Goal: Task Accomplishment & Management: Complete application form

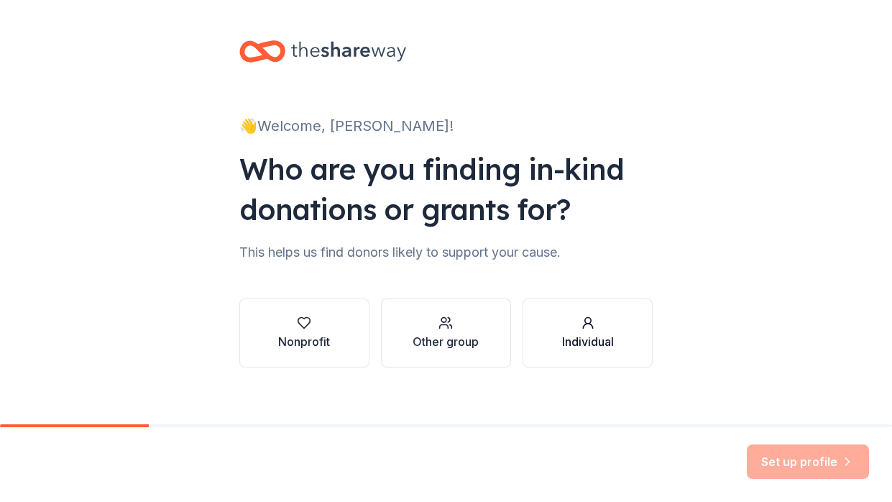
click at [575, 340] on div "Individual" at bounding box center [588, 341] width 52 height 17
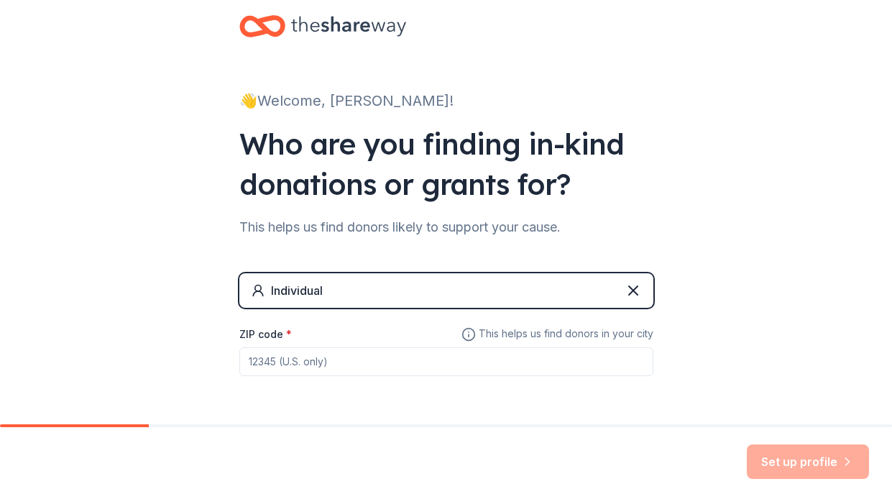
scroll to position [73, 0]
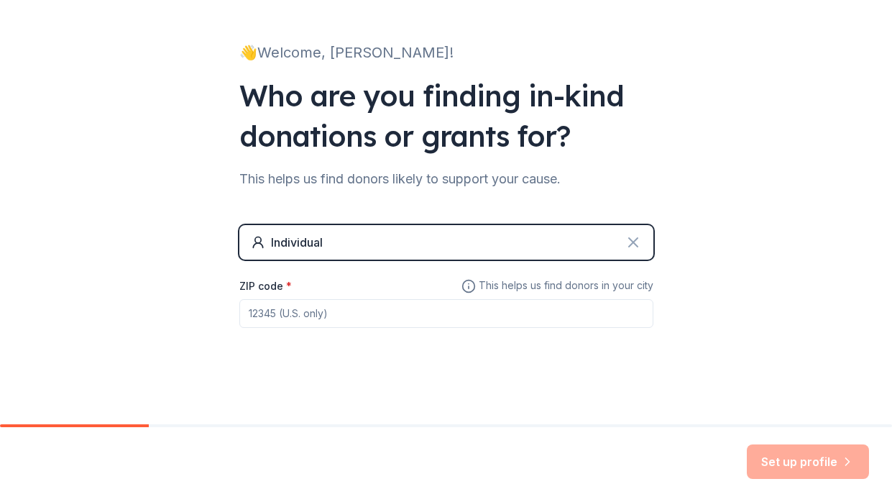
click at [633, 244] on icon at bounding box center [633, 242] width 17 height 17
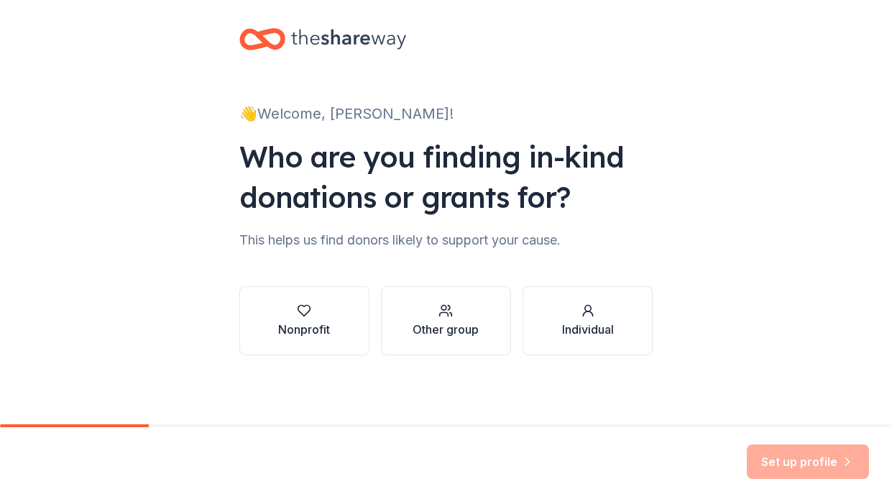
scroll to position [12, 0]
click at [316, 321] on div "Nonprofit" at bounding box center [304, 329] width 52 height 17
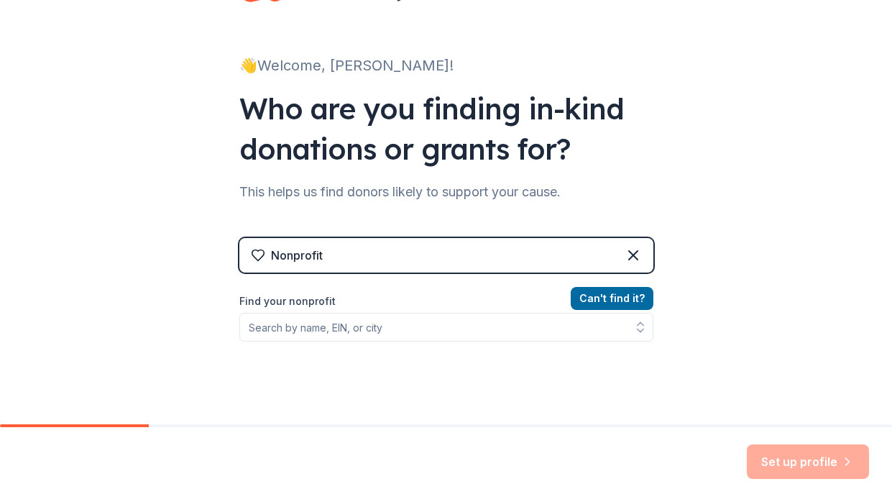
scroll to position [58, 0]
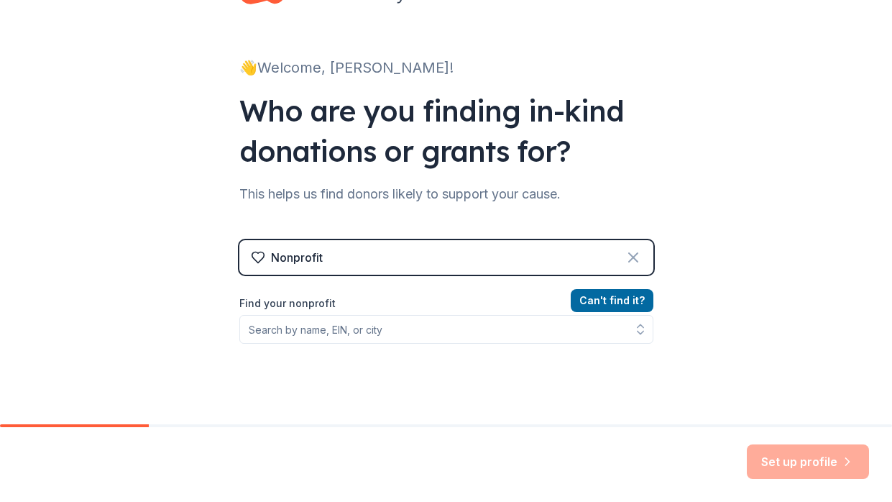
click at [633, 256] on icon at bounding box center [633, 257] width 9 height 9
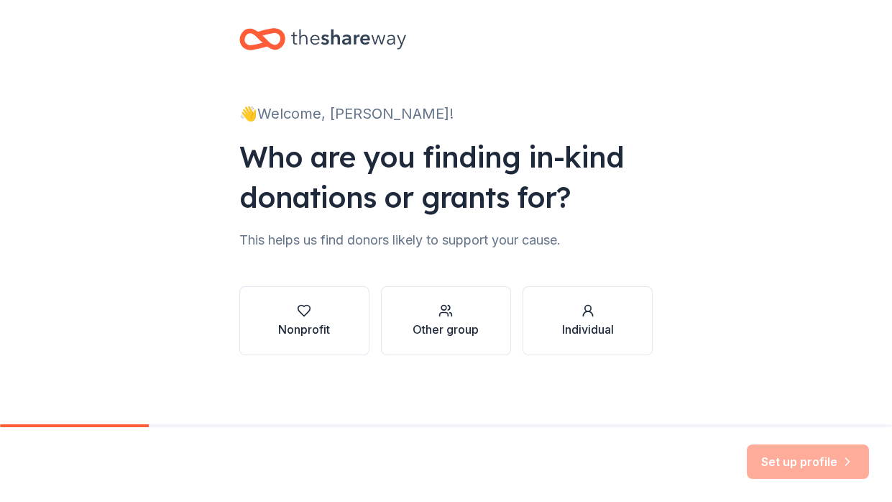
scroll to position [12, 0]
click at [595, 305] on div "button" at bounding box center [588, 310] width 52 height 14
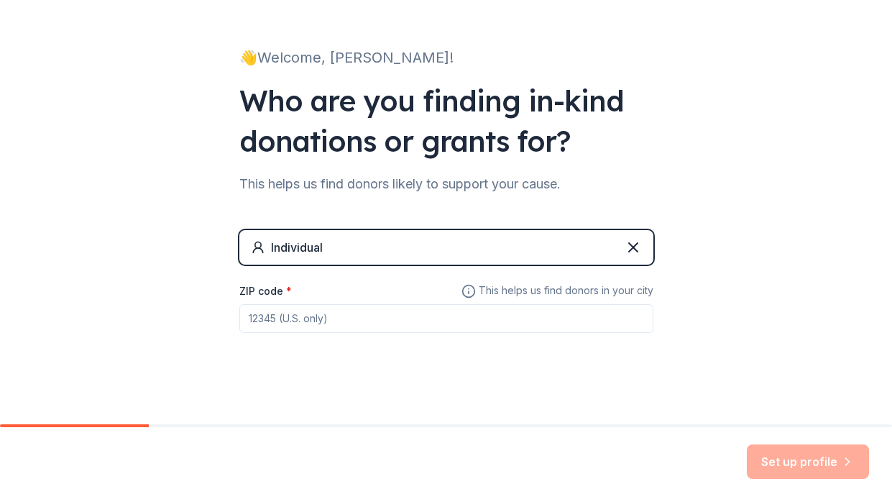
scroll to position [73, 0]
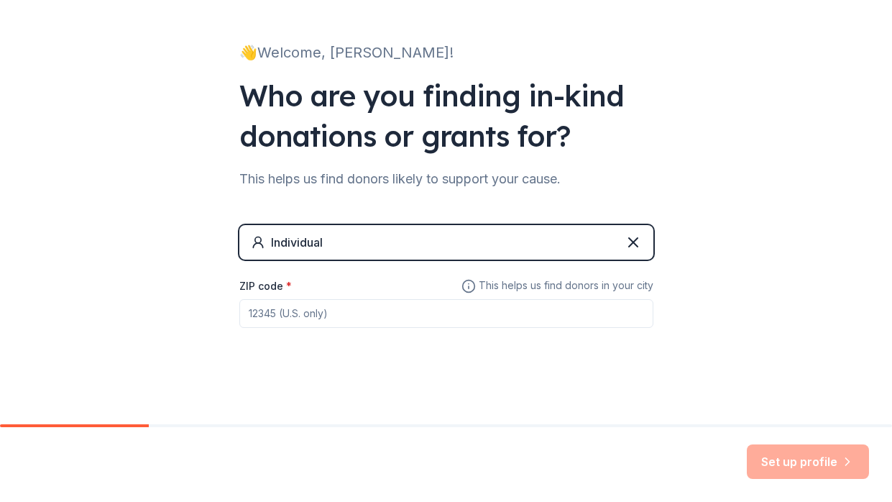
click at [465, 315] on input "ZIP code *" at bounding box center [446, 313] width 414 height 29
type input "33755"
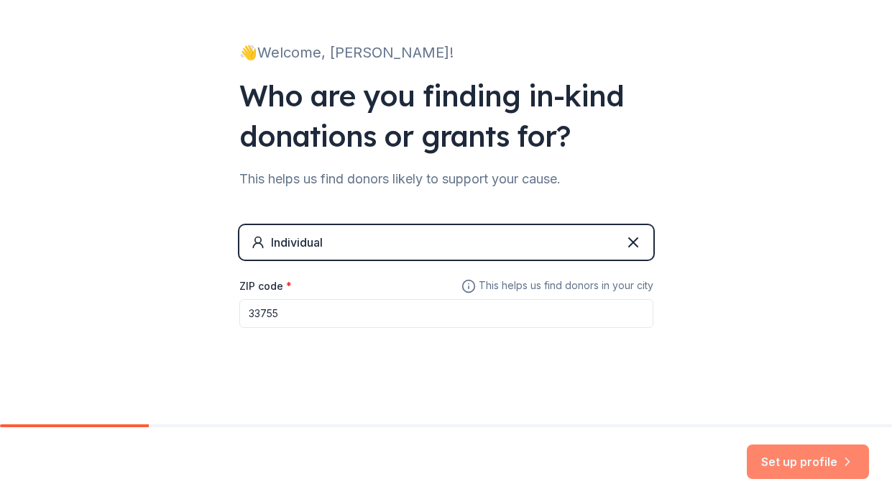
click at [790, 465] on button "Set up profile" at bounding box center [808, 461] width 122 height 35
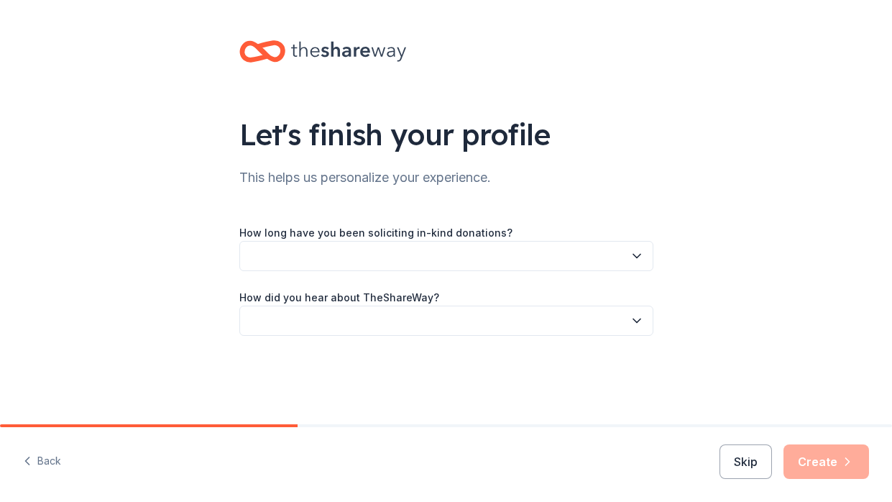
click at [478, 257] on button "button" at bounding box center [446, 256] width 414 height 30
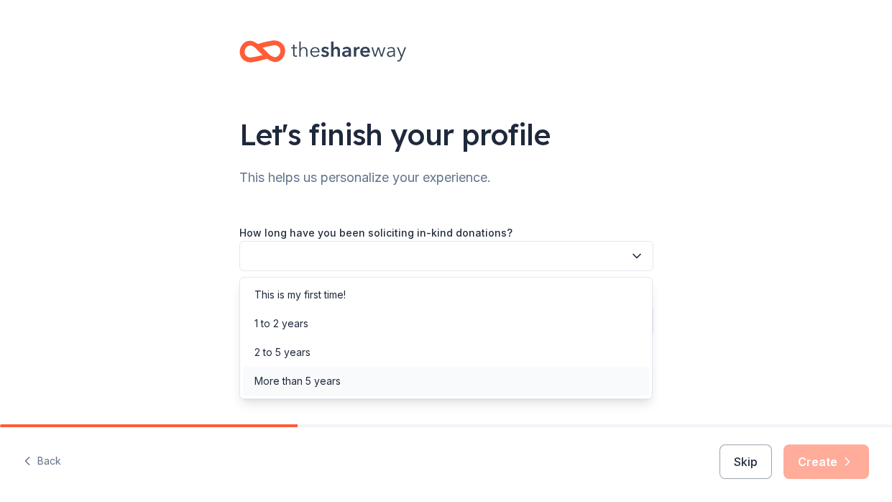
click at [396, 378] on div "More than 5 years" at bounding box center [446, 381] width 407 height 29
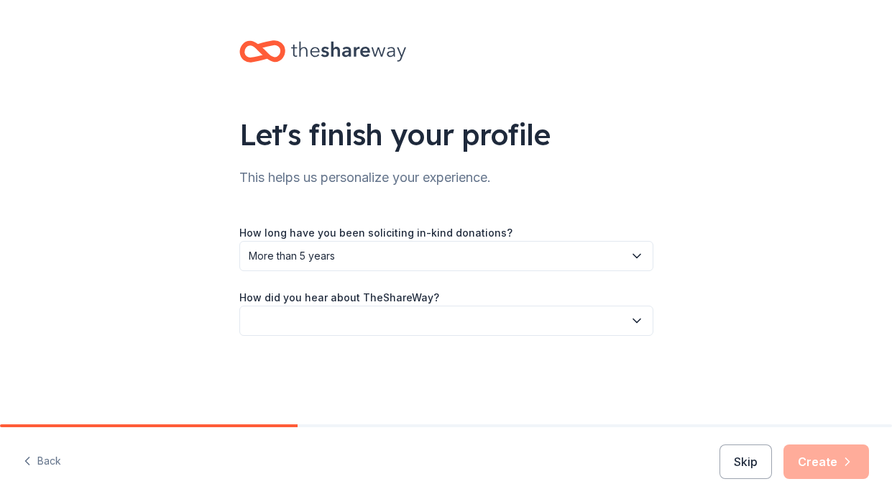
click at [389, 328] on button "button" at bounding box center [446, 321] width 414 height 30
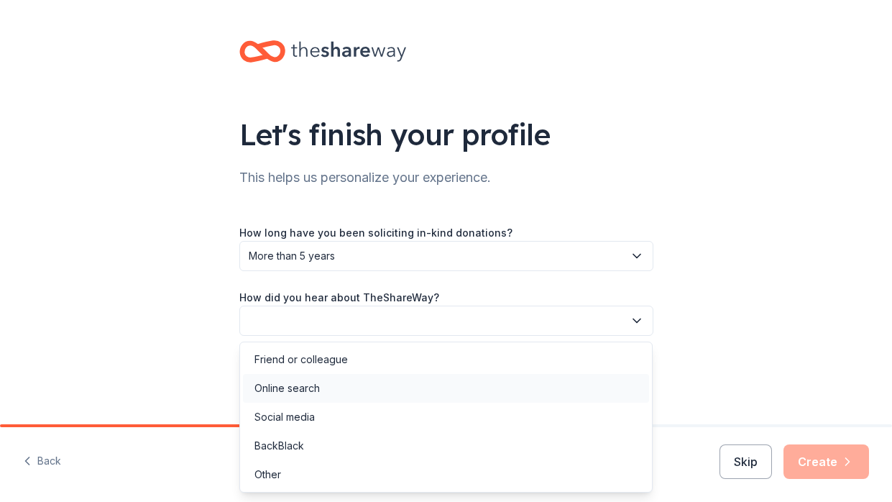
click at [334, 390] on div "Online search" at bounding box center [446, 388] width 407 height 29
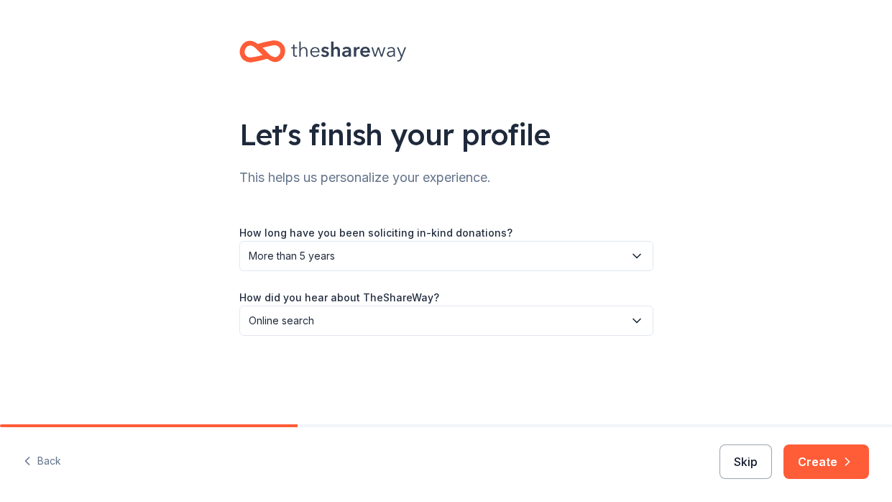
click at [746, 463] on button "Skip" at bounding box center [746, 461] width 52 height 35
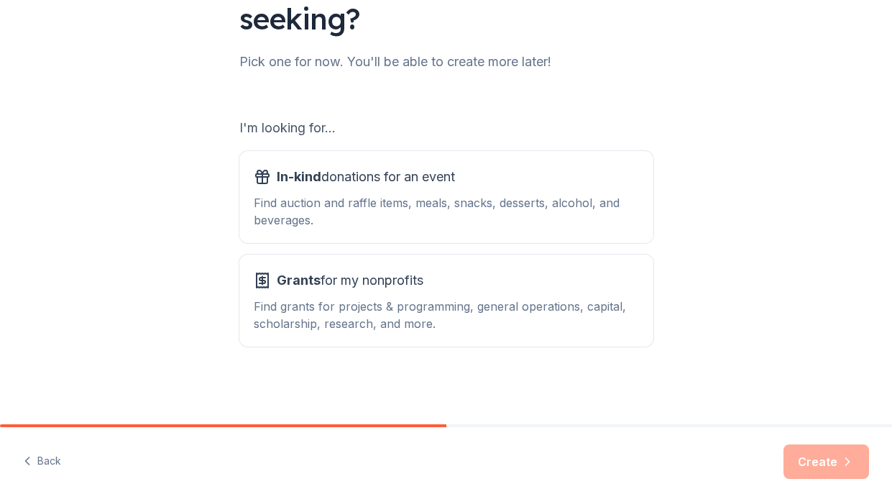
scroll to position [151, 0]
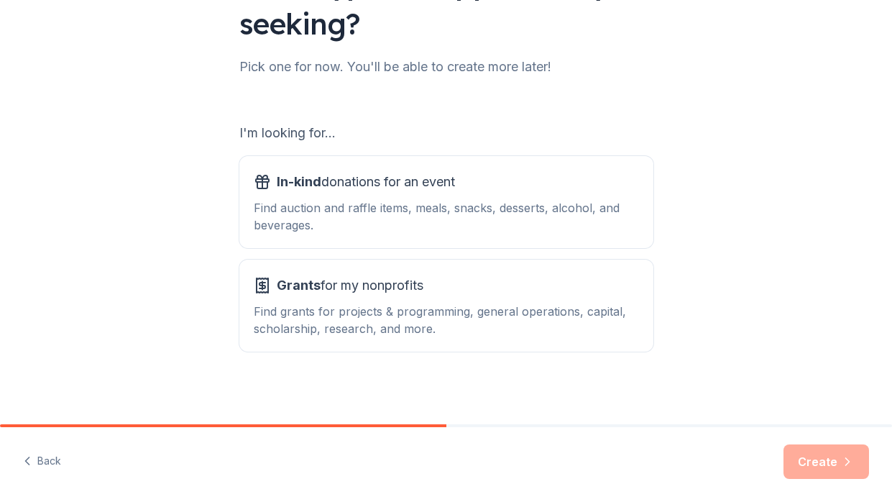
click at [634, 229] on div "Find auction and raffle items, meals, snacks, desserts, alcohol, and beverages." at bounding box center [446, 216] width 385 height 35
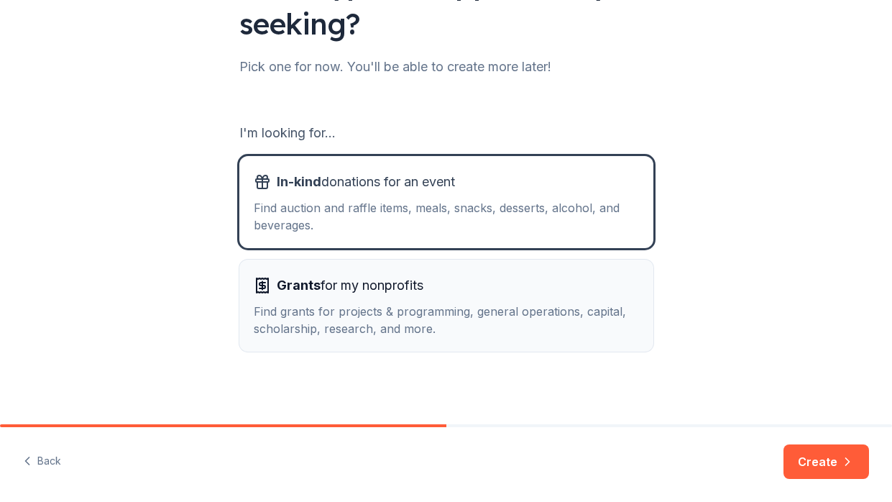
click at [614, 275] on div "Grants for my nonprofits" at bounding box center [446, 285] width 385 height 23
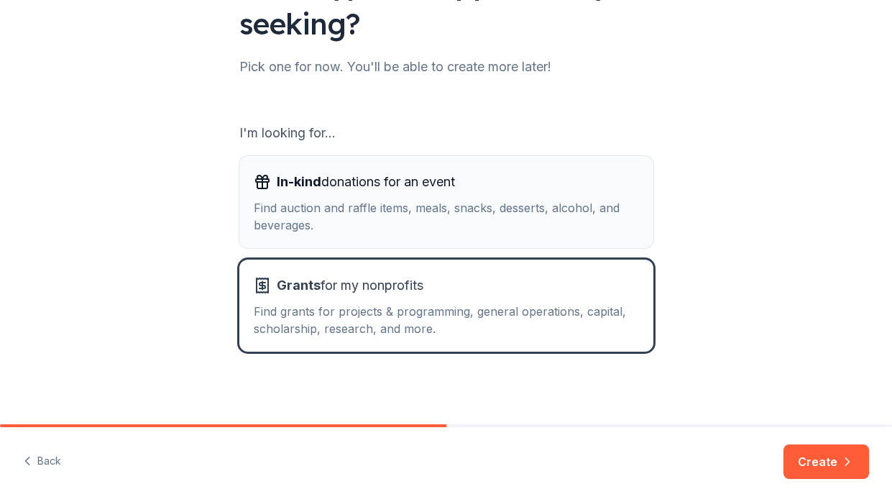
click at [593, 219] on div "Find auction and raffle items, meals, snacks, desserts, alcohol, and beverages." at bounding box center [446, 216] width 385 height 35
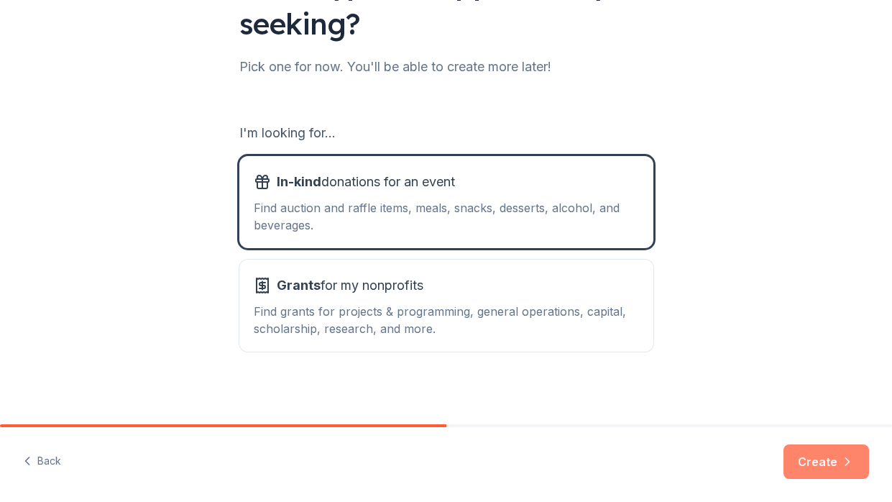
click at [808, 457] on button "Create" at bounding box center [827, 461] width 86 height 35
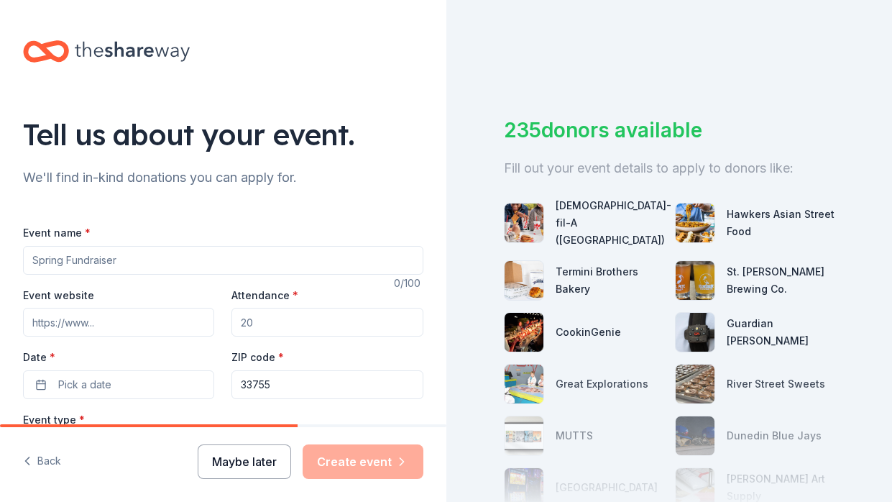
click at [237, 463] on button "Maybe later" at bounding box center [244, 461] width 93 height 35
click at [250, 465] on button "Maybe later" at bounding box center [244, 461] width 93 height 35
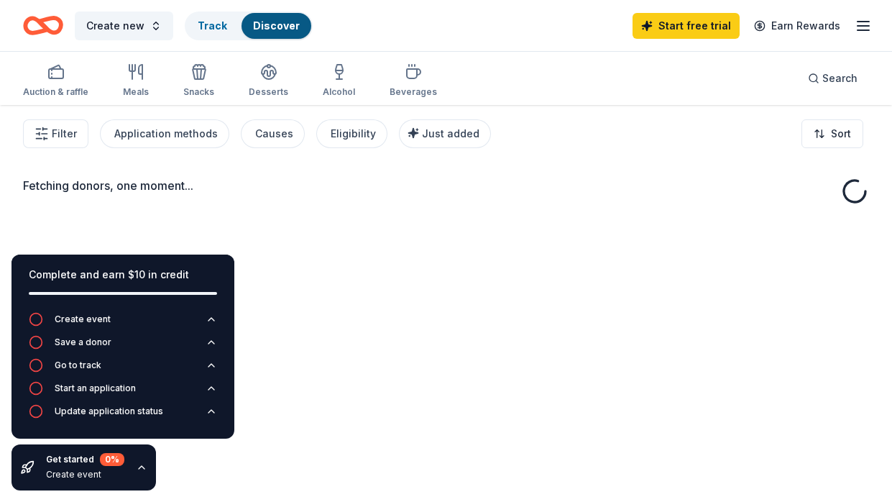
click at [272, 459] on div "Fetching donors, one moment..." at bounding box center [446, 356] width 892 height 502
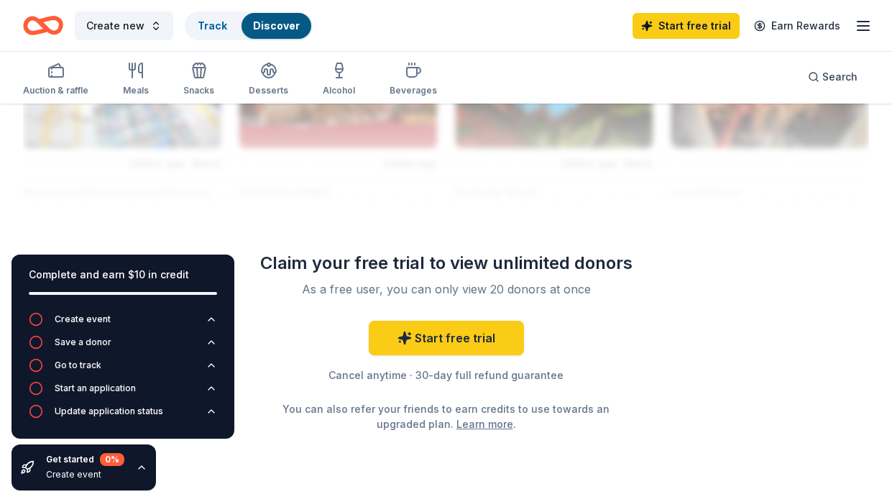
scroll to position [1620, 0]
click at [457, 334] on link "Start free trial" at bounding box center [446, 338] width 155 height 35
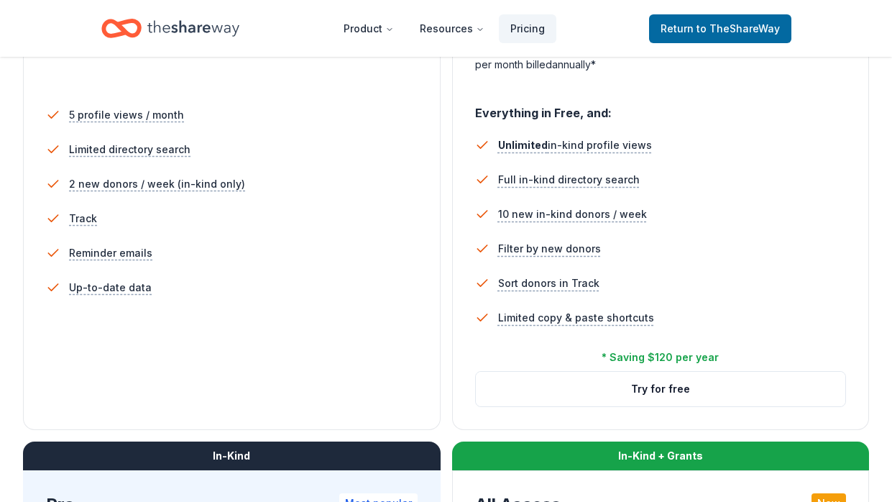
scroll to position [398, 0]
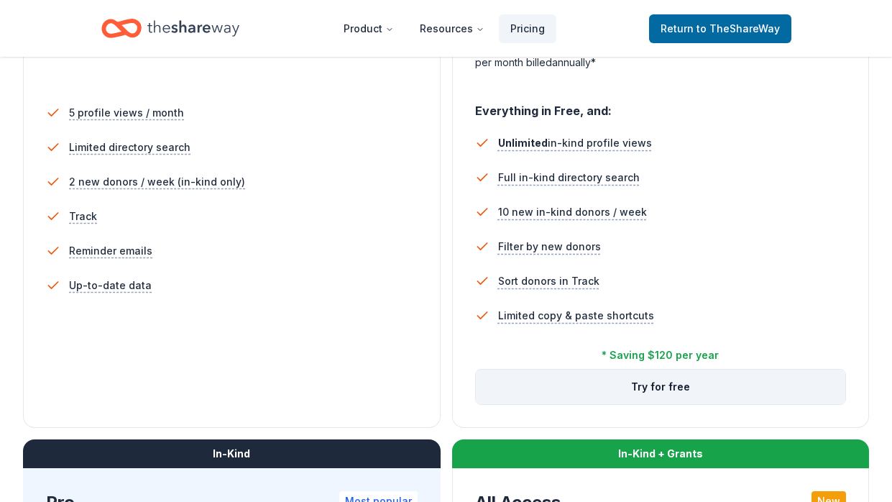
click at [652, 385] on button "Try for free" at bounding box center [661, 387] width 370 height 35
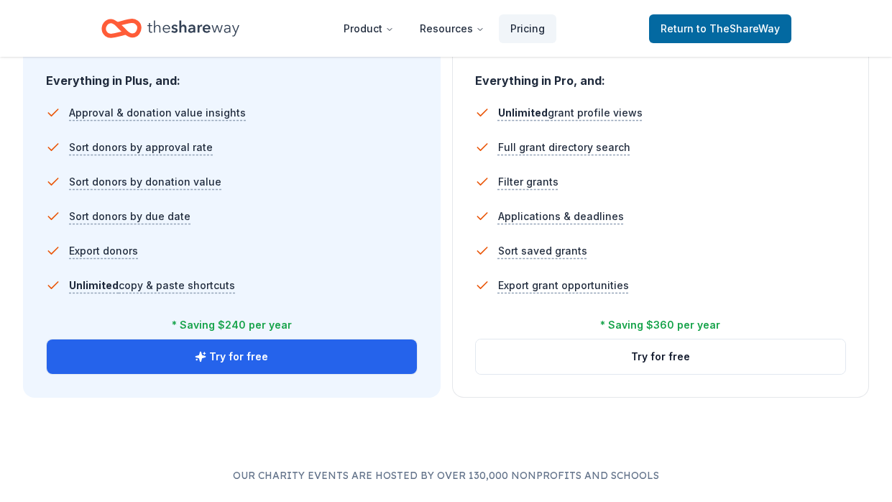
scroll to position [986, 0]
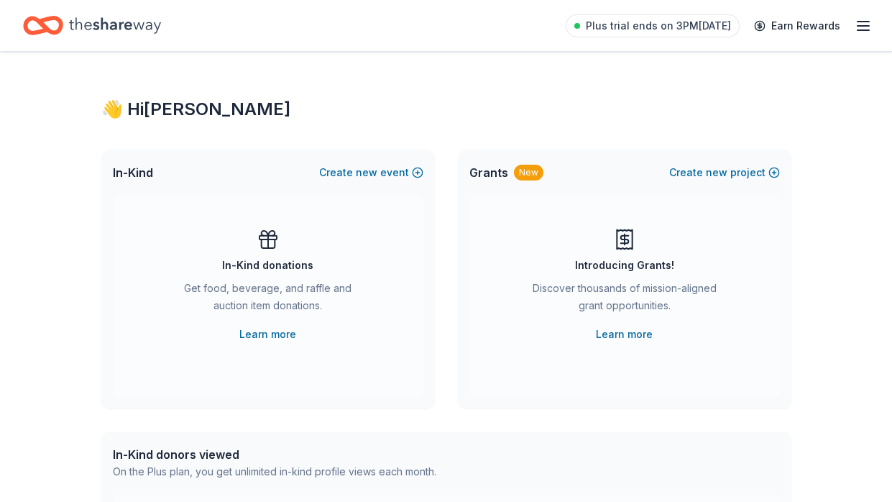
click at [554, 378] on div "Introducing Grants! Discover thousands of mission-aligned grant opportunities. …" at bounding box center [625, 296] width 311 height 201
click at [106, 33] on icon "Home" at bounding box center [115, 25] width 92 height 29
click at [80, 23] on icon "Home" at bounding box center [115, 25] width 92 height 16
click at [255, 332] on link "Learn more" at bounding box center [267, 334] width 57 height 17
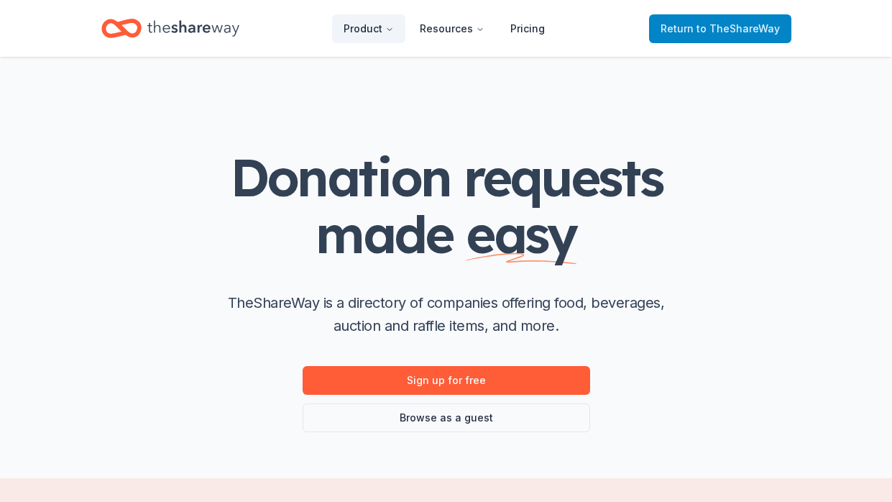
click at [690, 39] on link "Return to TheShareWay" at bounding box center [720, 28] width 142 height 29
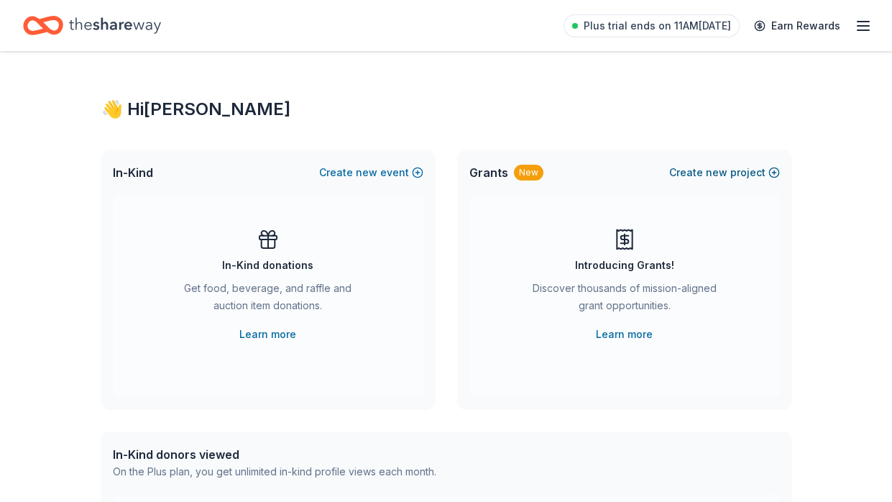
click at [719, 176] on span "new" at bounding box center [717, 172] width 22 height 17
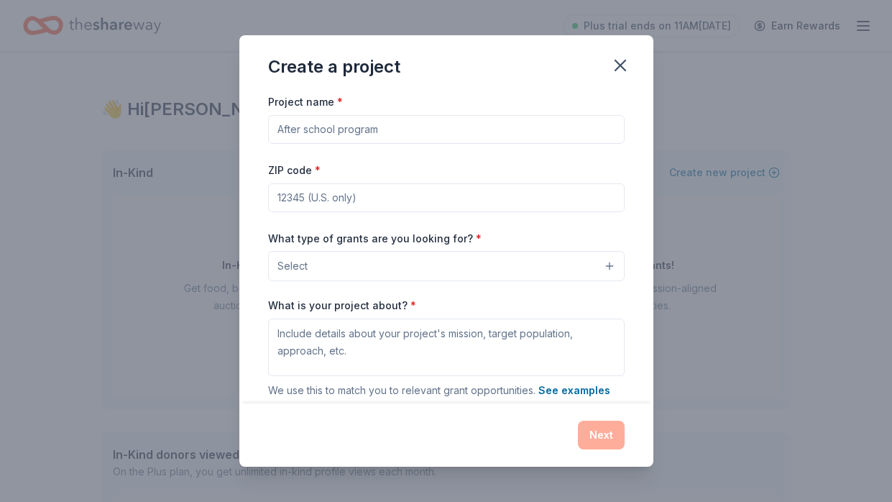
click at [396, 133] on input "Project name *" at bounding box center [446, 129] width 357 height 29
type input "Mothership Sponsorship"
click at [329, 194] on input "ZIP code *" at bounding box center [446, 197] width 357 height 29
type input "33755"
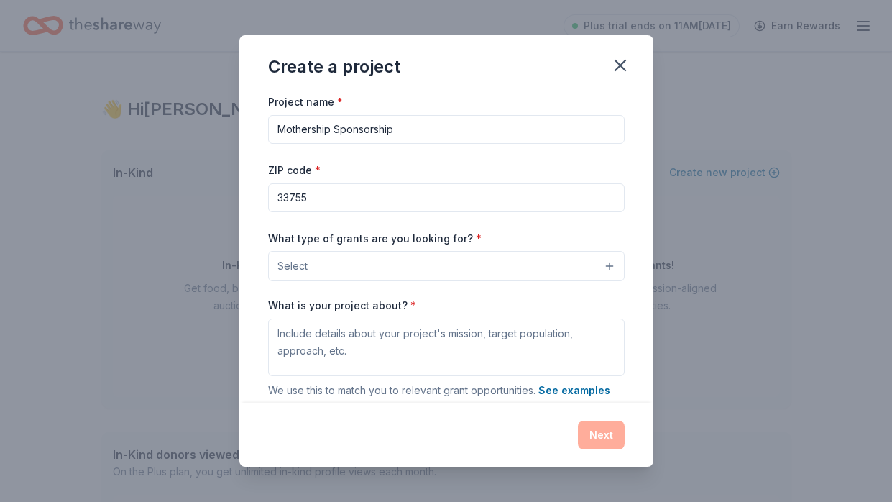
click at [380, 256] on button "Select" at bounding box center [446, 266] width 357 height 30
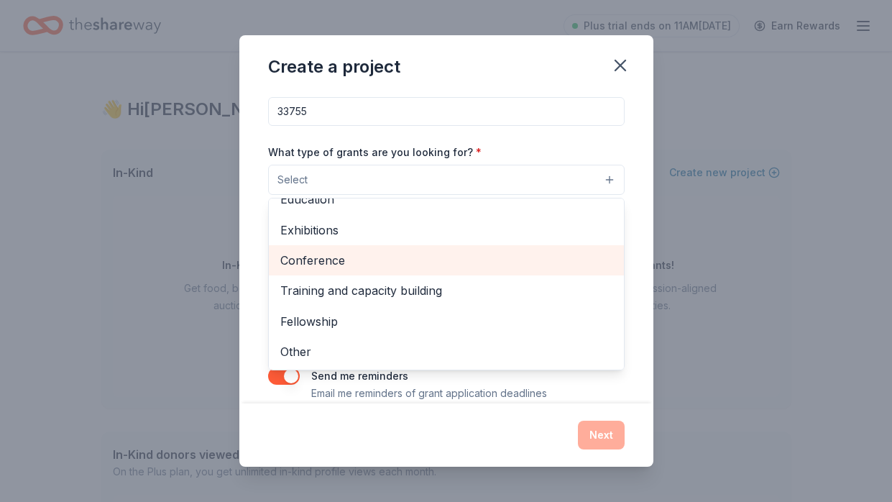
scroll to position [105, 0]
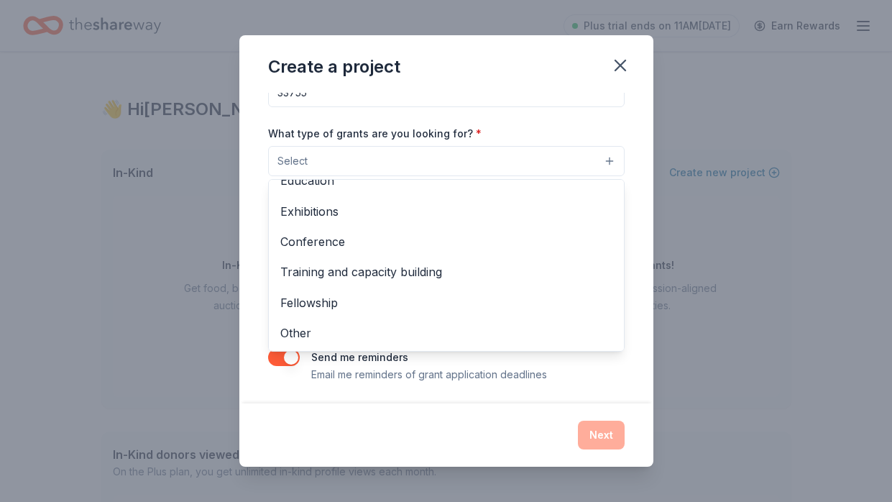
click at [552, 147] on button "Select" at bounding box center [446, 161] width 357 height 30
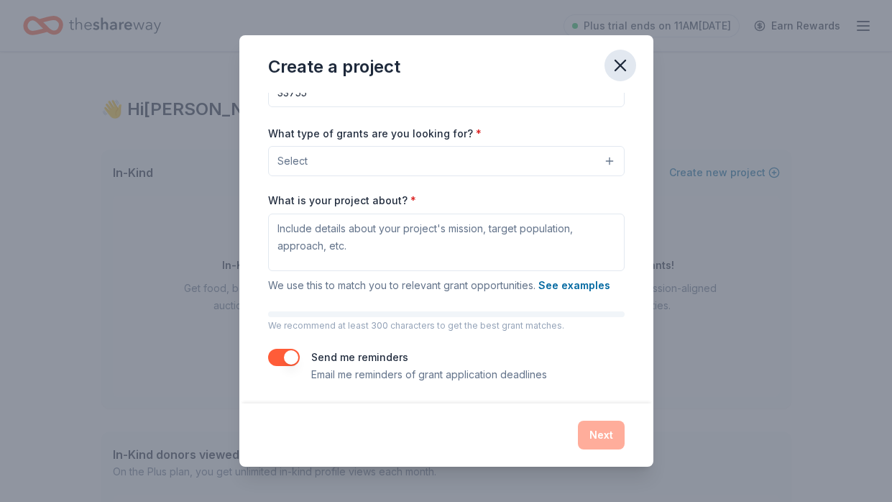
click at [623, 66] on icon "button" at bounding box center [621, 65] width 20 height 20
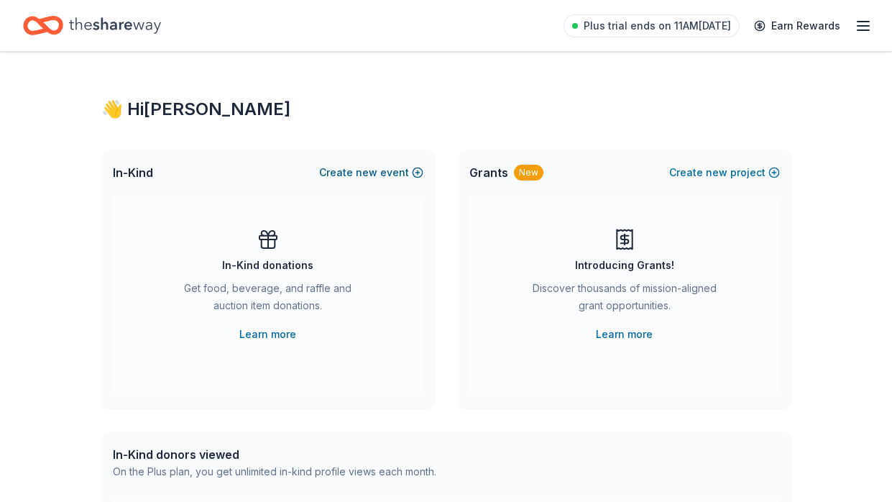
click at [388, 178] on button "Create new event" at bounding box center [371, 172] width 104 height 17
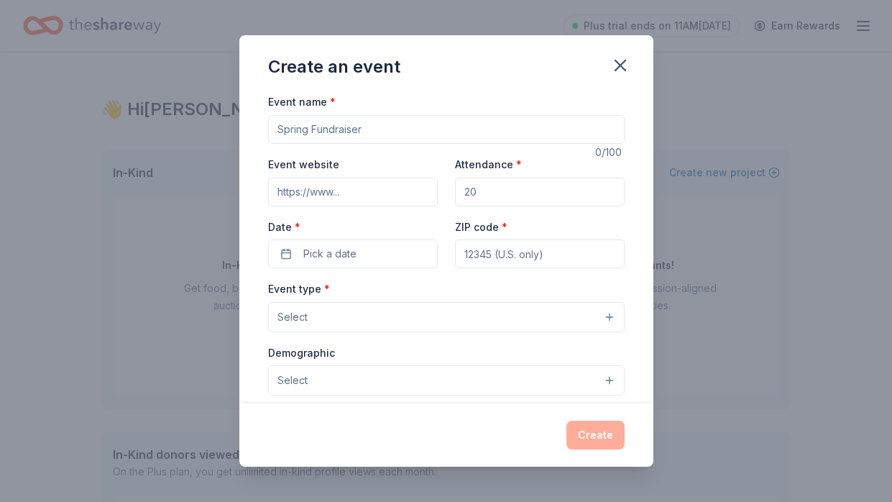
click at [362, 136] on input "Event name *" at bounding box center [446, 129] width 357 height 29
type input "Mothership"
click at [486, 192] on input "Attendance *" at bounding box center [540, 192] width 170 height 29
type input "50"
click at [388, 255] on button "Pick a date" at bounding box center [353, 253] width 170 height 29
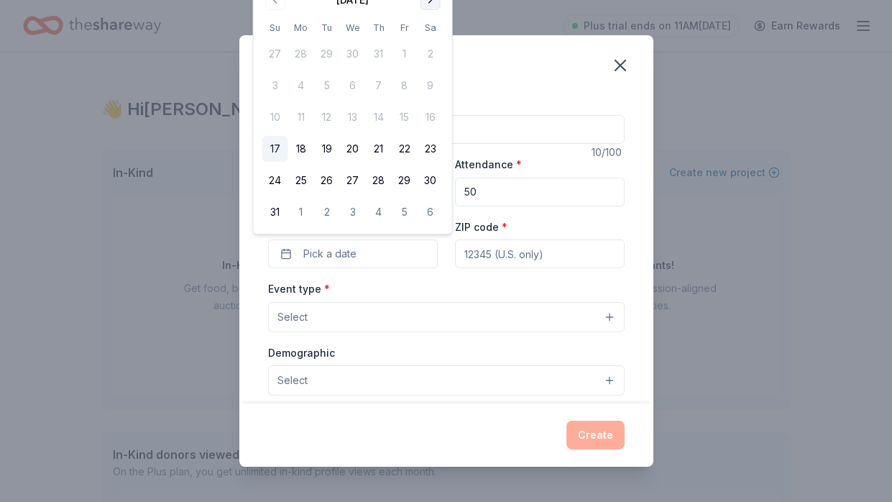
click at [424, 3] on button "Go to next month" at bounding box center [431, 0] width 20 height 20
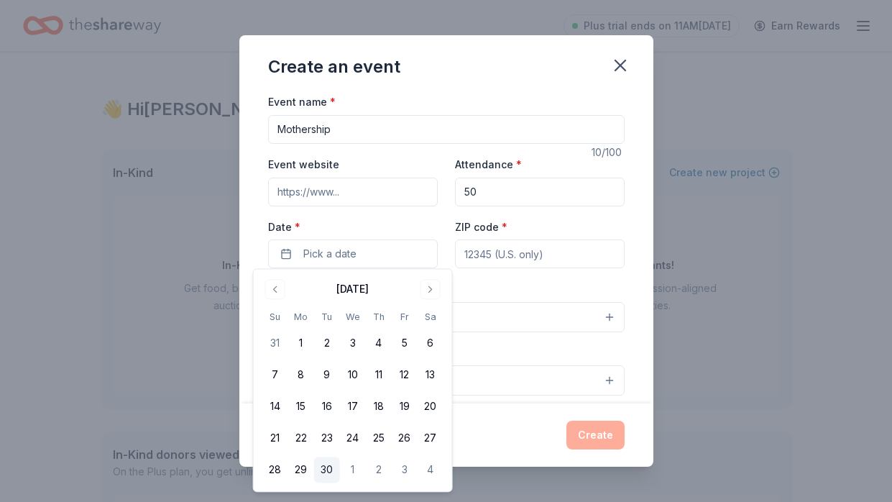
click at [330, 467] on button "30" at bounding box center [327, 470] width 26 height 26
click at [536, 261] on input "ZIP code *" at bounding box center [540, 253] width 170 height 29
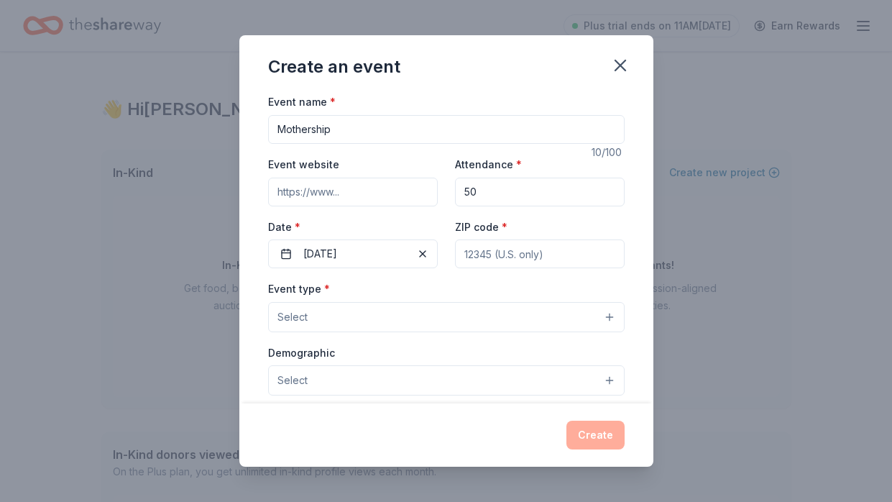
type input "33755"
type input "908 hart st"
click at [478, 324] on button "Select" at bounding box center [446, 317] width 357 height 30
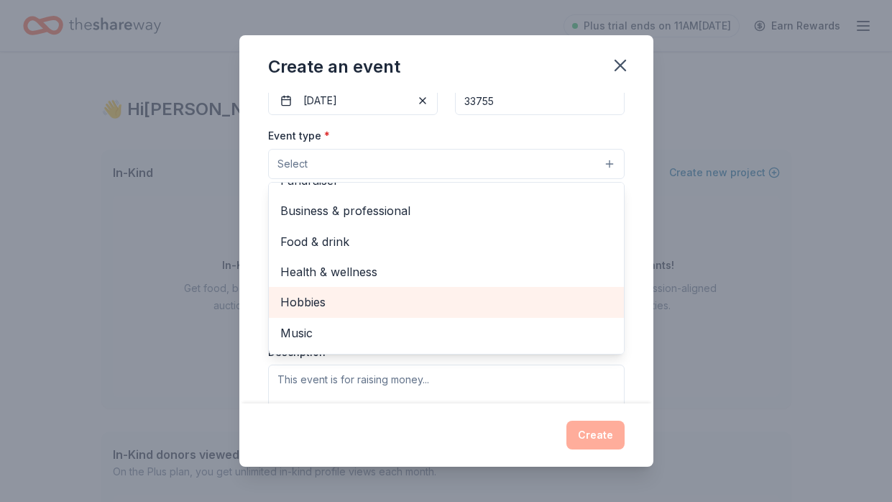
scroll to position [0, 0]
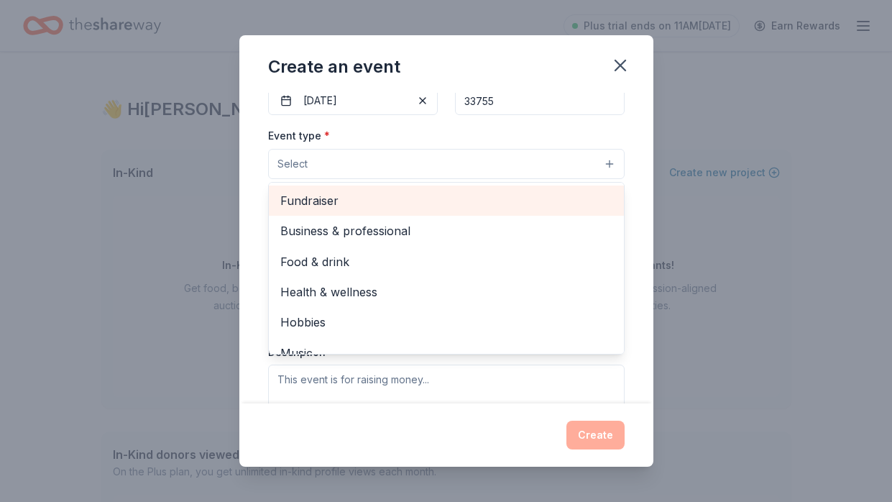
click at [509, 200] on span "Fundraiser" at bounding box center [446, 200] width 332 height 19
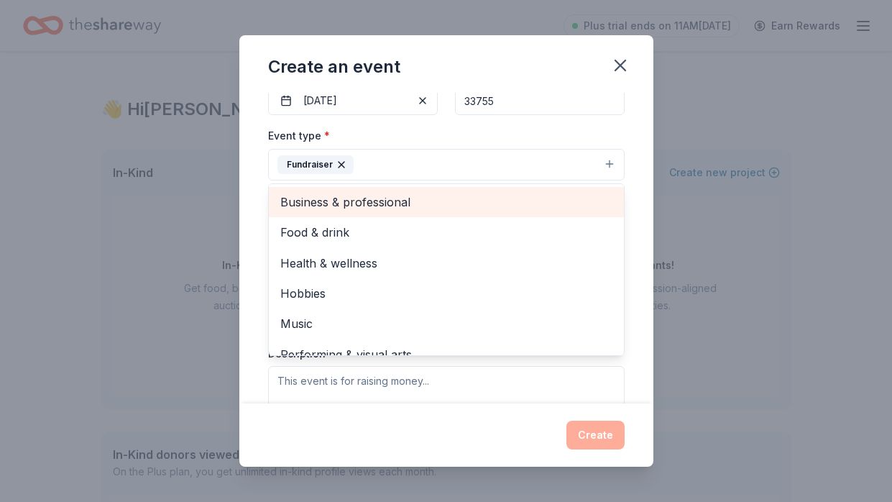
click at [509, 208] on div "Business & professional" at bounding box center [446, 202] width 355 height 30
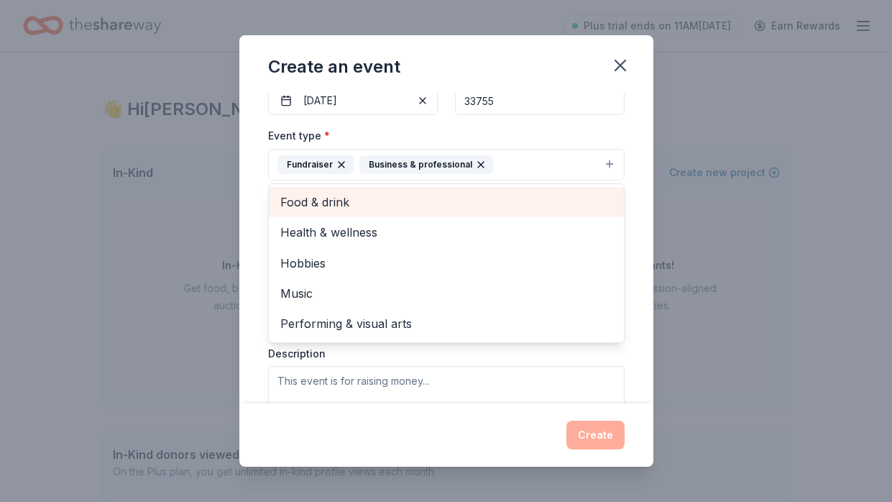
click at [509, 208] on div "Food & drink" at bounding box center [446, 202] width 355 height 30
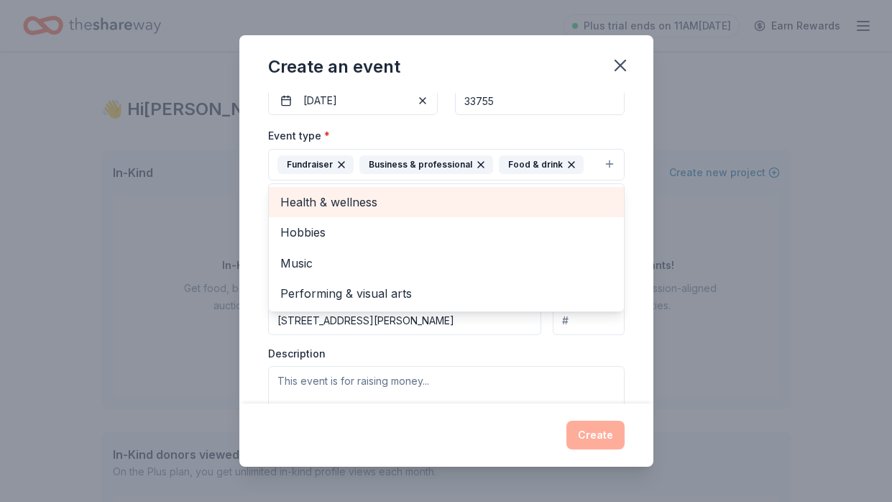
click at [509, 208] on div "Health & wellness" at bounding box center [446, 202] width 355 height 30
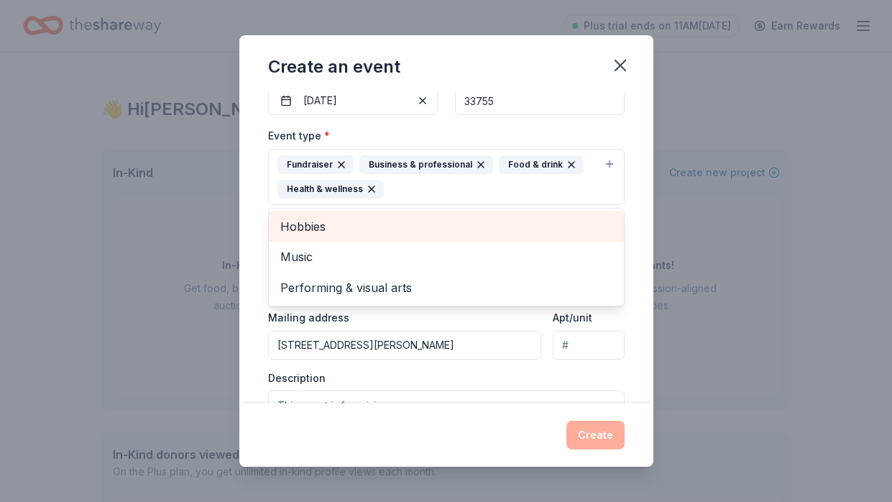
click at [509, 211] on div "Hobbies" at bounding box center [446, 226] width 355 height 30
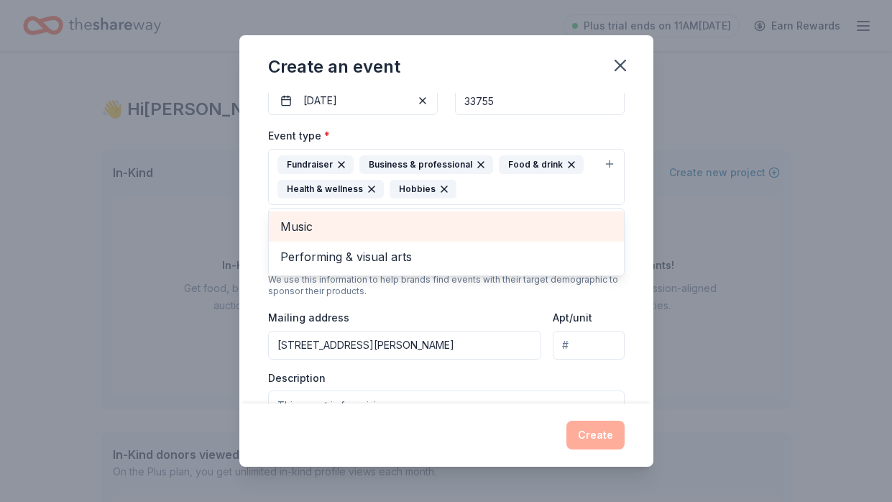
click at [509, 211] on div "Music" at bounding box center [446, 226] width 355 height 30
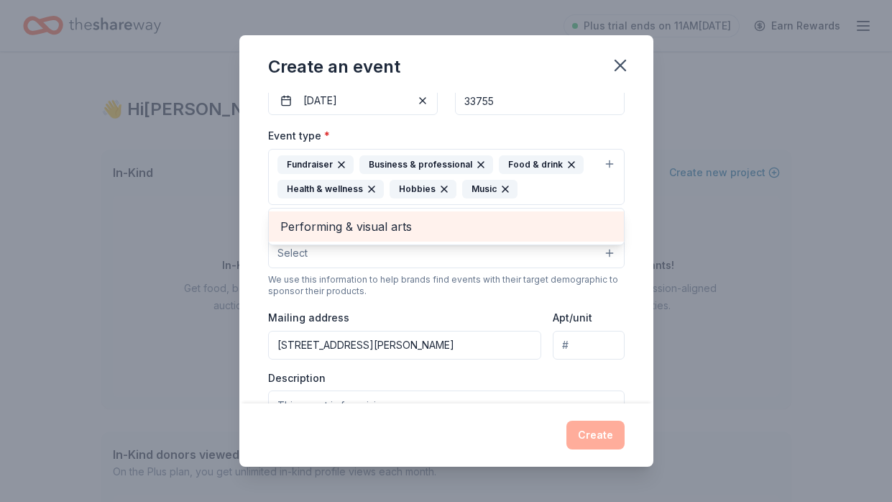
click at [509, 211] on div "Performing & visual arts" at bounding box center [446, 226] width 355 height 30
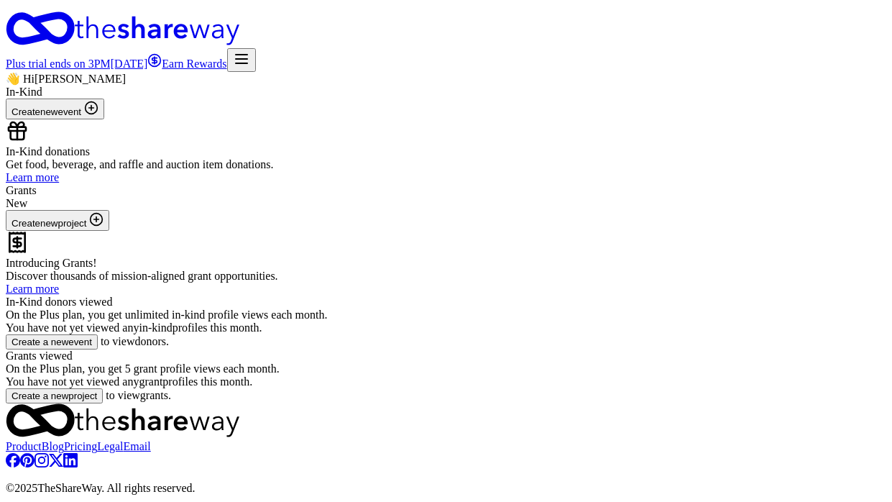
click at [250, 50] on icon "button" at bounding box center [241, 58] width 17 height 17
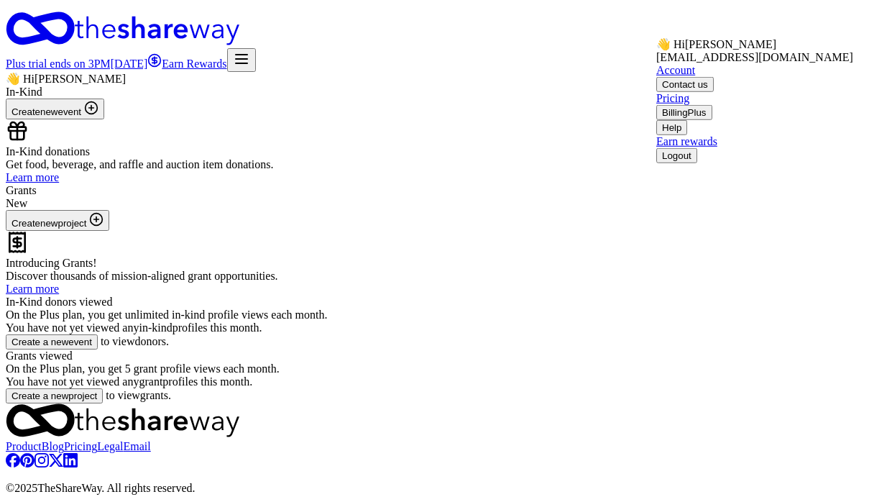
click at [552, 83] on div "👋 Hi Melissa In-Kind Create new event In-Kind donations Get food, beverage, and…" at bounding box center [446, 238] width 881 height 332
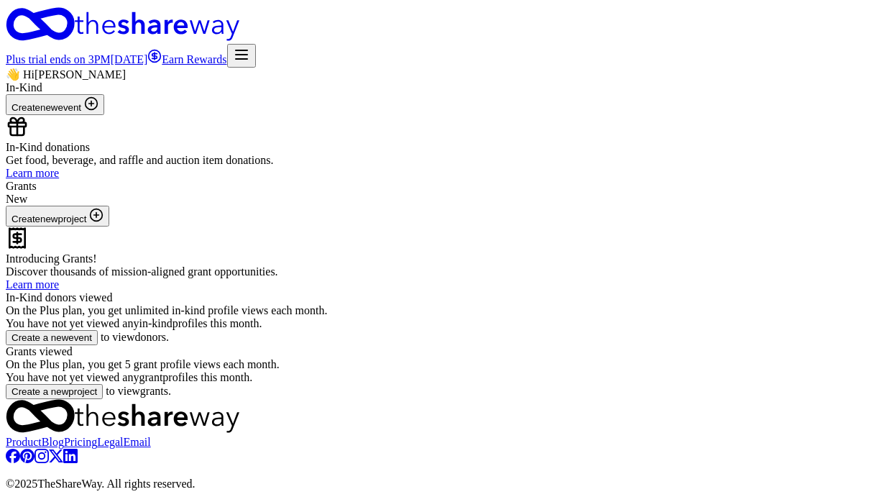
scroll to position [364, 0]
click at [98, 330] on button "Create a new event" at bounding box center [52, 337] width 92 height 15
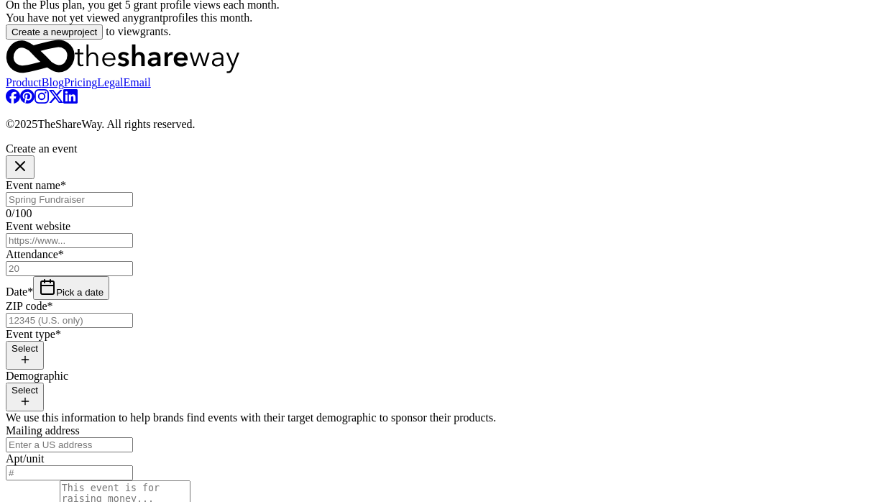
click at [133, 192] on input "Event name *" at bounding box center [69, 199] width 127 height 15
type input "Mommy Moments"
click at [133, 261] on input "Attendance *" at bounding box center [69, 268] width 127 height 15
type input "25"
click at [109, 276] on button "Pick a date" at bounding box center [71, 288] width 76 height 24
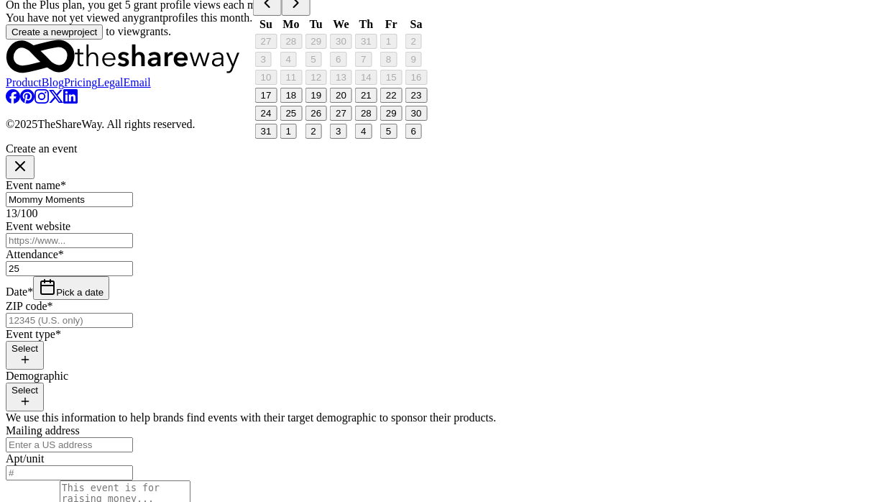
click at [311, 2] on button "Go to next month" at bounding box center [296, 4] width 29 height 24
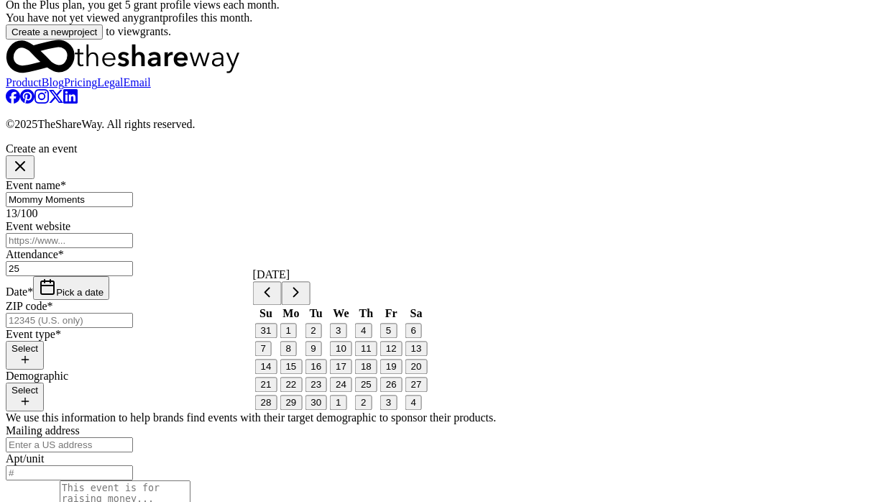
click at [327, 410] on button "30" at bounding box center [316, 402] width 22 height 15
click at [311, 288] on button "Go to next month" at bounding box center [296, 293] width 29 height 24
click at [376, 374] on button "16" at bounding box center [366, 366] width 22 height 15
click at [133, 313] on input "ZIP code *" at bounding box center [69, 320] width 127 height 15
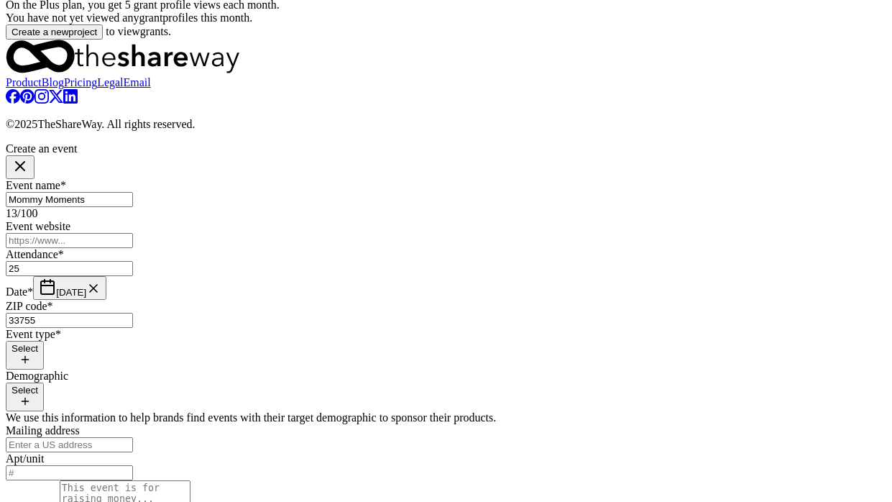
type input "33755"
click at [44, 341] on button "Select" at bounding box center [25, 355] width 38 height 29
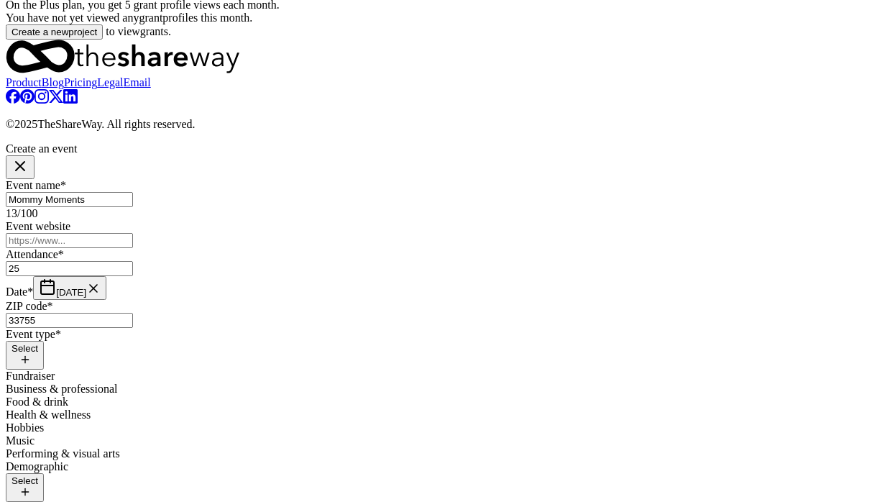
scroll to position [82, 0]
click at [416, 370] on div "Fundraiser" at bounding box center [446, 376] width 881 height 13
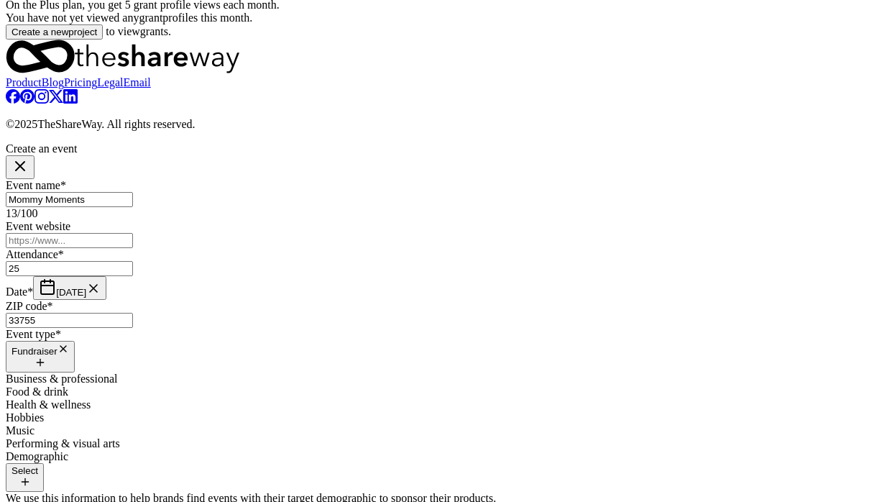
click at [68, 385] on span "Food & drink" at bounding box center [37, 391] width 63 height 12
click at [44, 412] on span "Hobbies" at bounding box center [25, 418] width 38 height 12
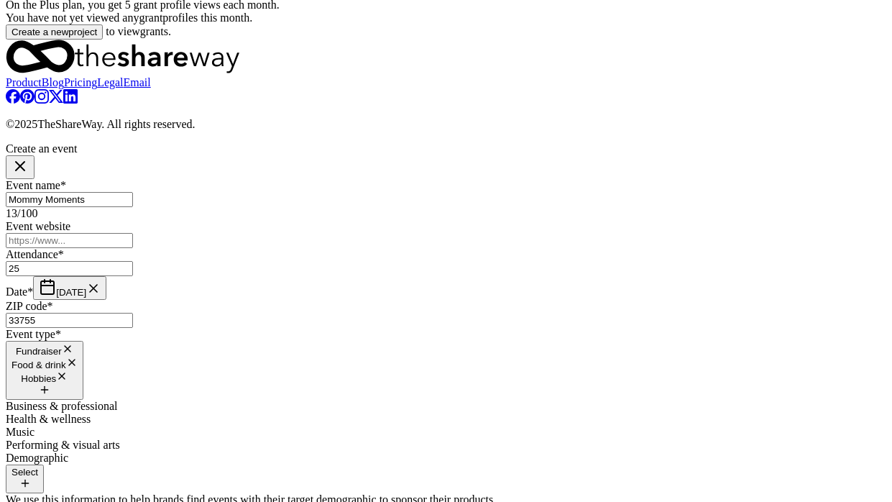
scroll to position [122, 0]
click at [541, 179] on div "Event name * Mommy Moments 13 /100 Event website Attendance * 25 Date * 10/16/2…" at bounding box center [446, 450] width 881 height 542
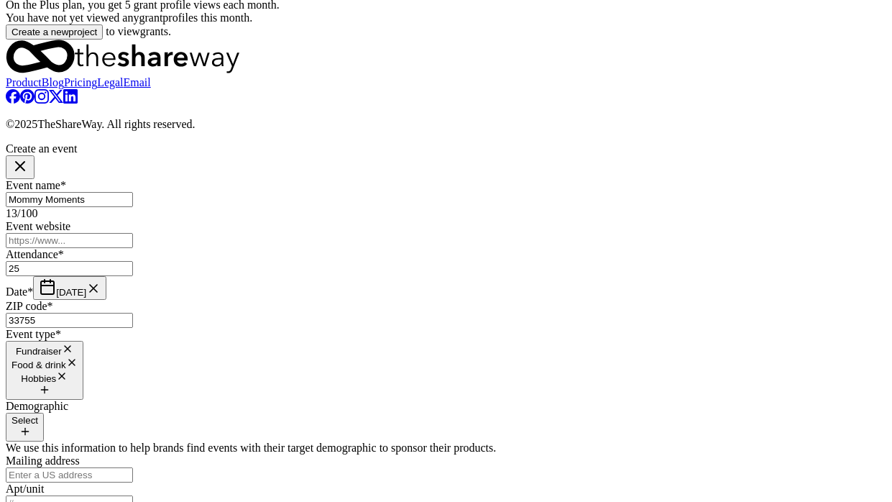
click at [44, 413] on button "Select" at bounding box center [25, 427] width 38 height 29
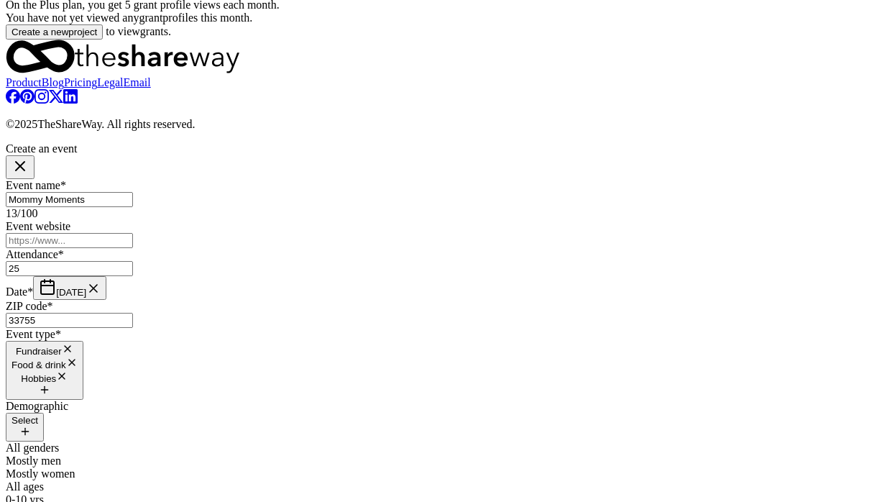
scroll to position [0, 0]
click at [75, 467] on span "Mostly women" at bounding box center [40, 473] width 69 height 12
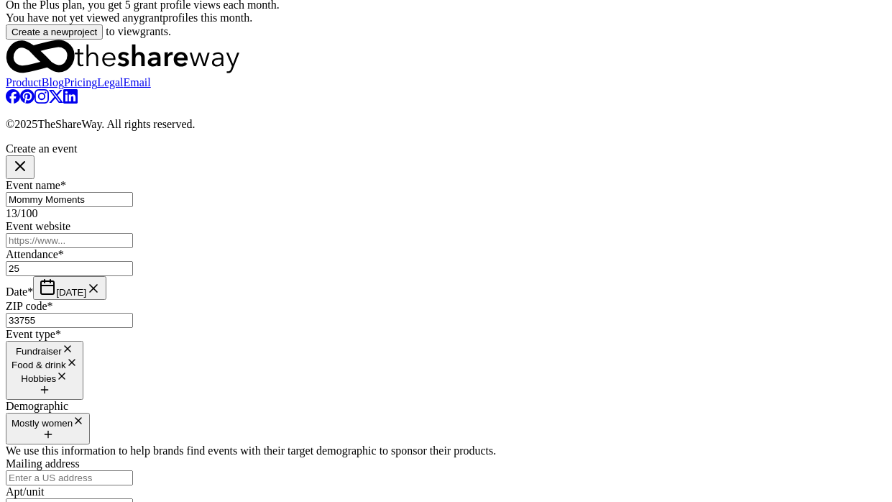
click at [81, 418] on icon "button" at bounding box center [79, 421] width 6 height 6
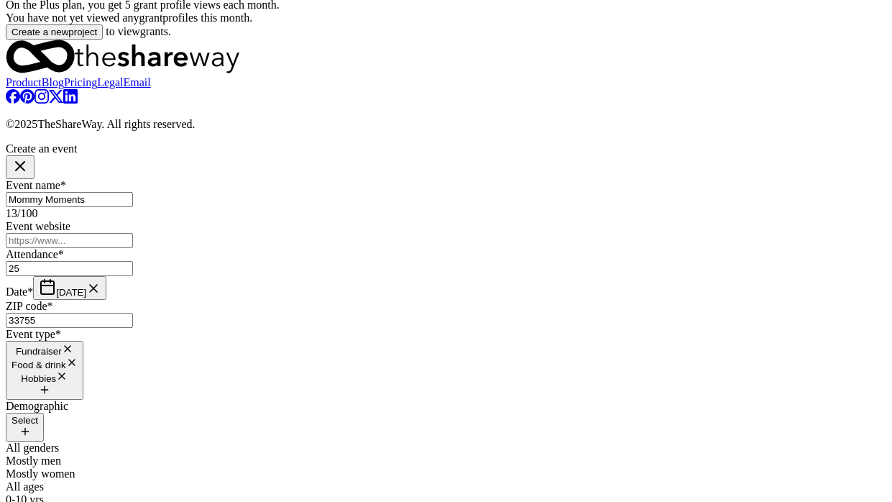
click at [356, 400] on div "Demographic Select All genders Mostly men Mostly women All ages 0-10 yrs 10-20 …" at bounding box center [446, 505] width 881 height 210
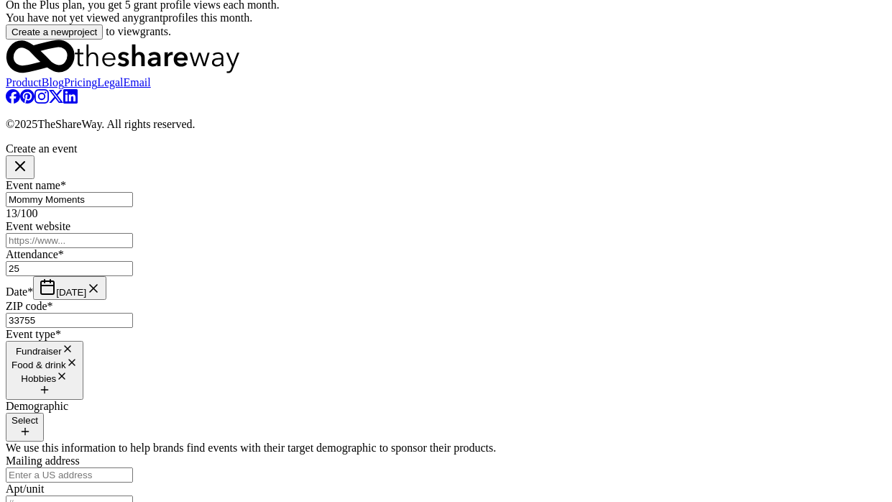
scroll to position [371, 0]
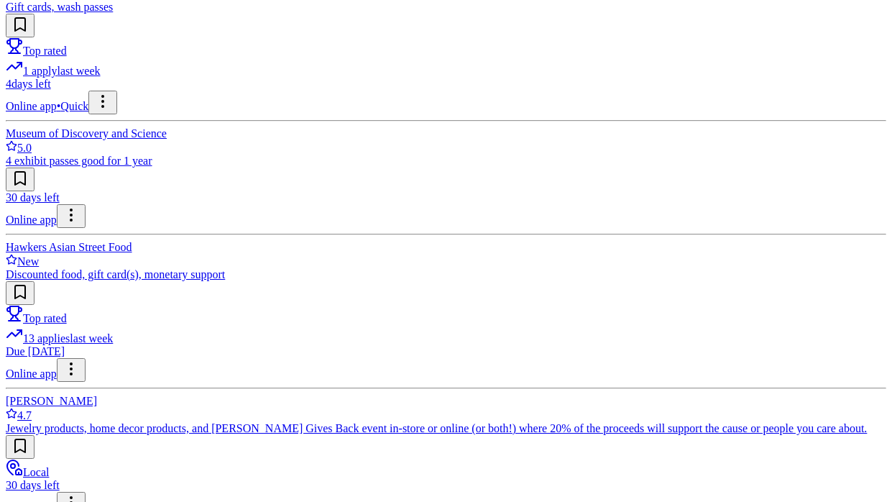
scroll to position [937, 0]
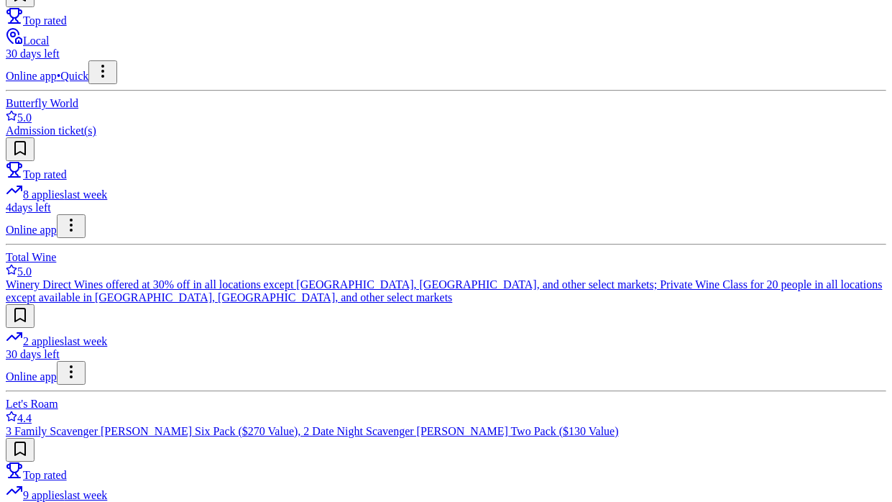
scroll to position [1522, 0]
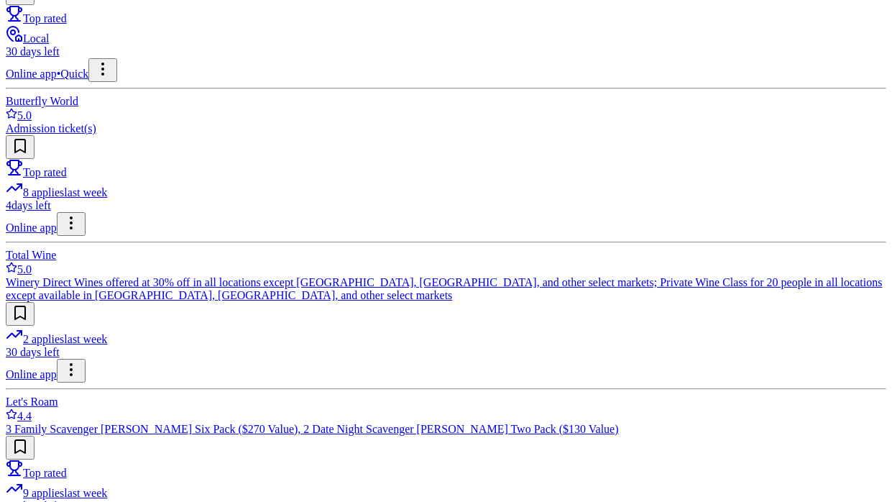
type input "office depot"
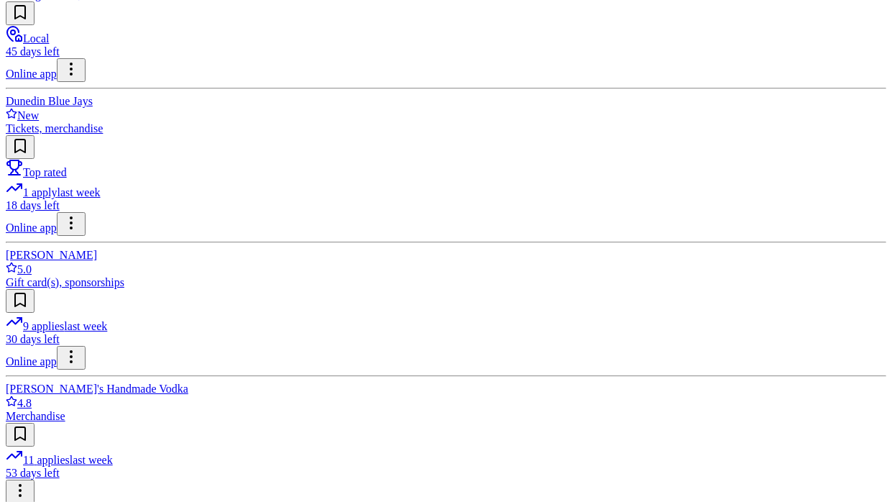
scroll to position [5558, 0]
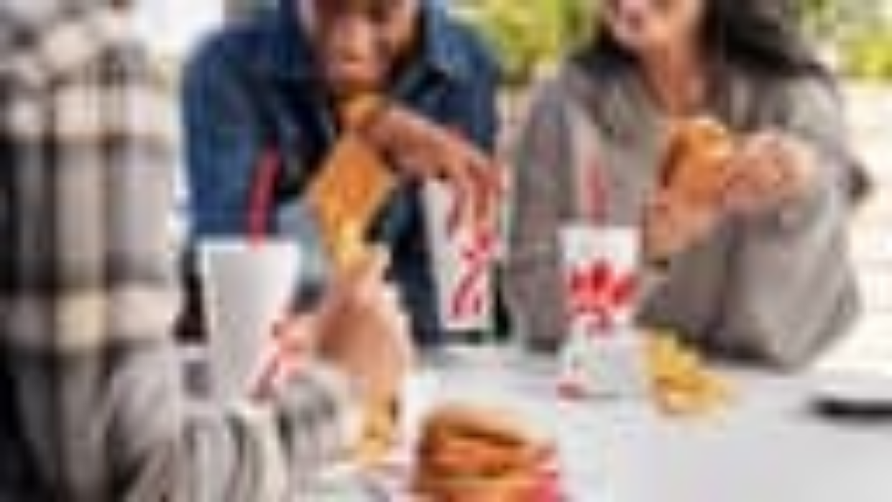
click at [49, 85] on link "Discover" at bounding box center [30, 90] width 37 height 11
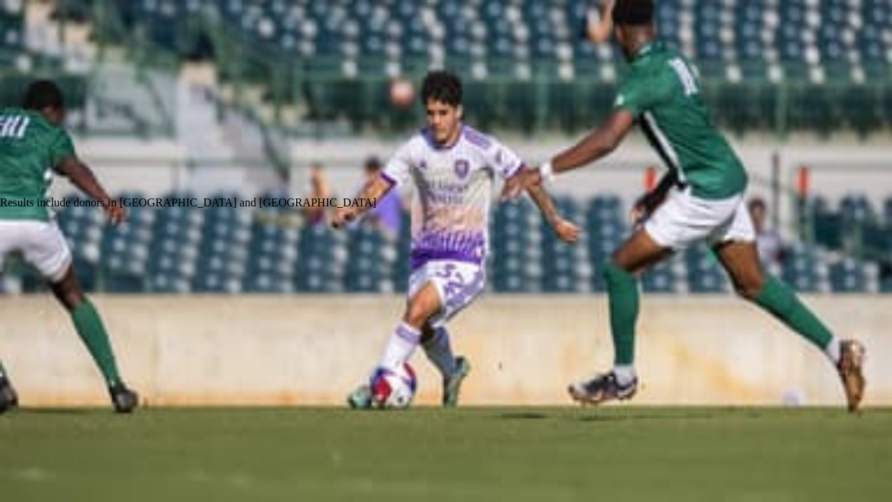
click at [114, 334] on span "Clearwater, FL" at bounding box center [165, 340] width 240 height 12
click at [56, 180] on button "Filter 2" at bounding box center [31, 197] width 50 height 35
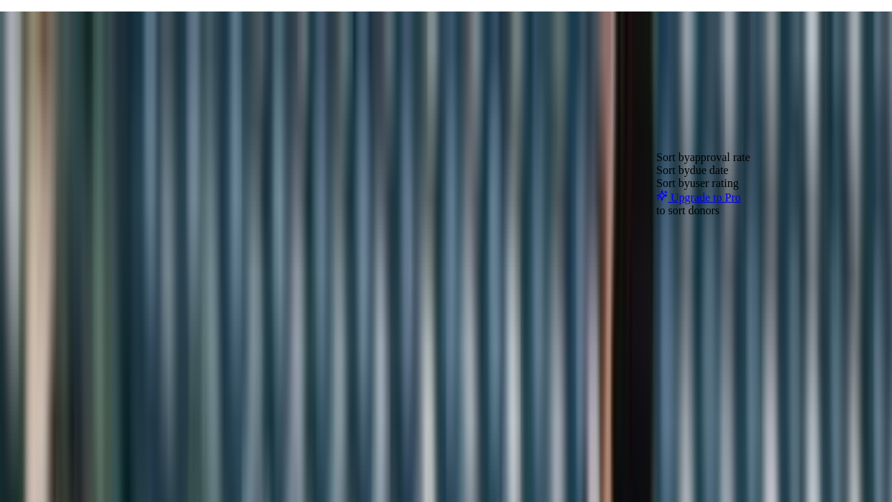
click at [114, 321] on div "291 results in Clearwater, FL Application deadlines 35 this month 242 in Septem…" at bounding box center [446, 366] width 892 height 91
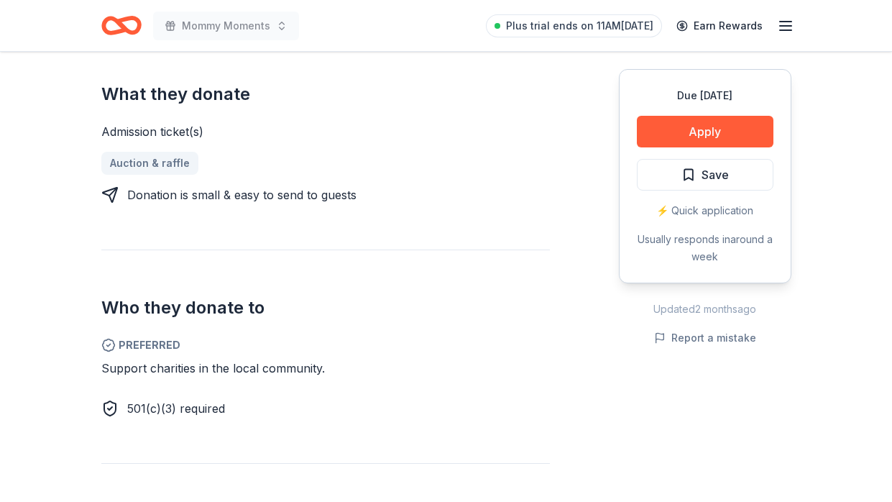
scroll to position [579, 0]
drag, startPoint x: 129, startPoint y: 406, endPoint x: 141, endPoint y: 408, distance: 11.6
click at [141, 408] on span "501(c)(3) required" at bounding box center [176, 409] width 98 height 14
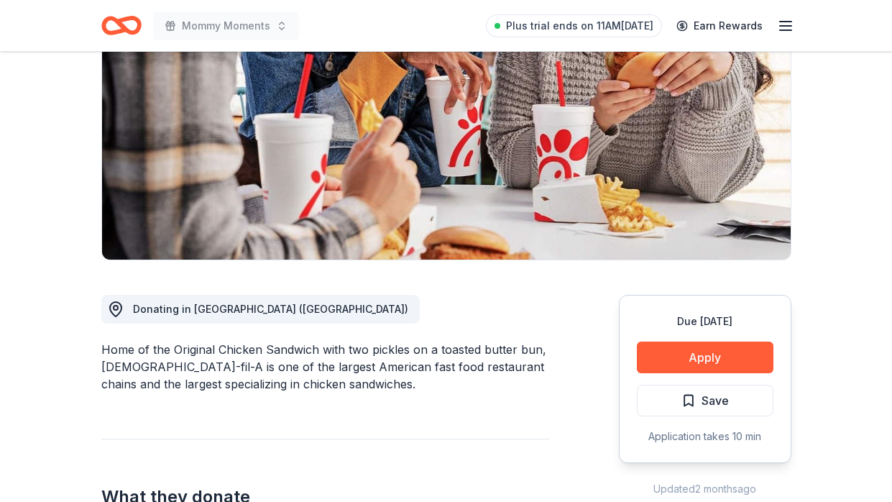
scroll to position [218, 0]
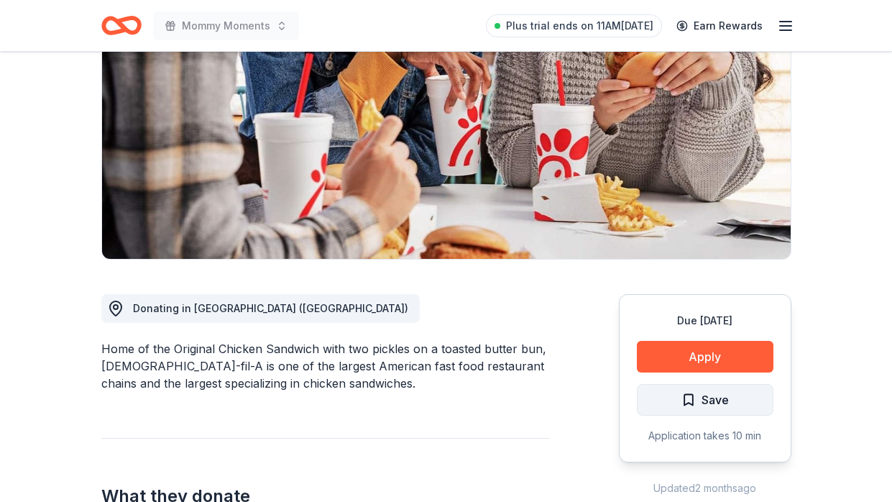
click at [675, 384] on button "Save" at bounding box center [705, 400] width 137 height 32
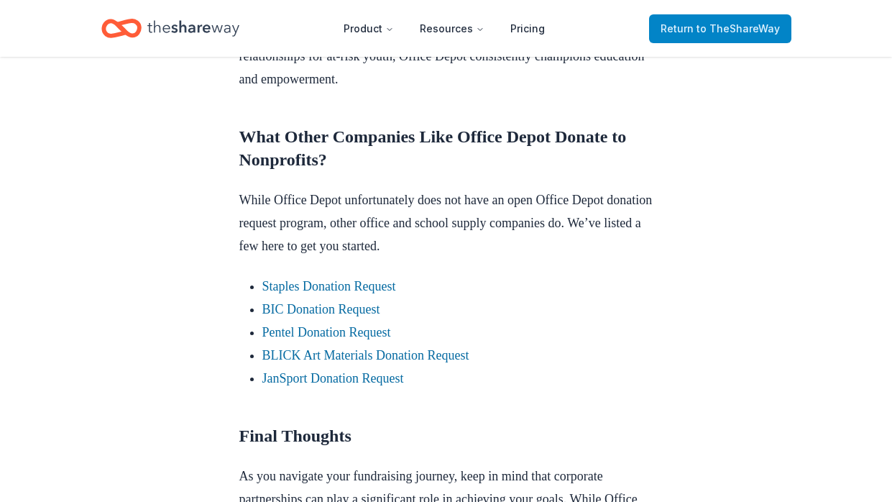
scroll to position [1078, 0]
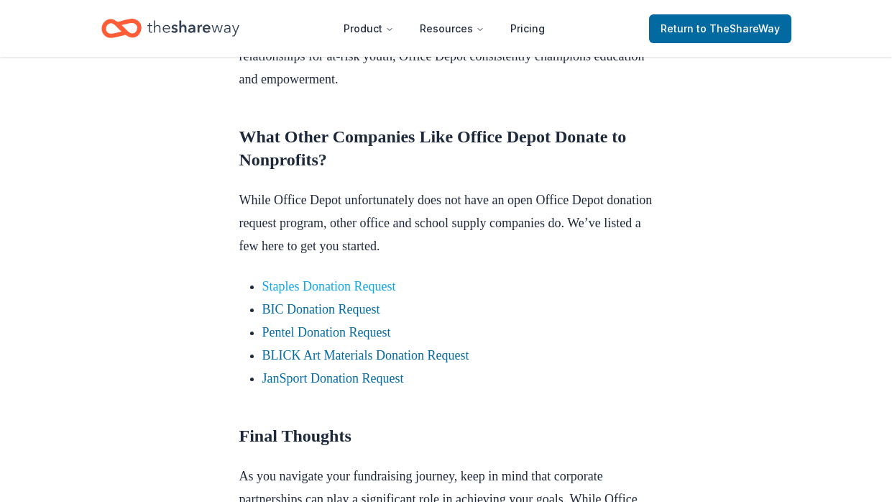
click at [290, 293] on link "Staples Donation Request" at bounding box center [329, 286] width 134 height 14
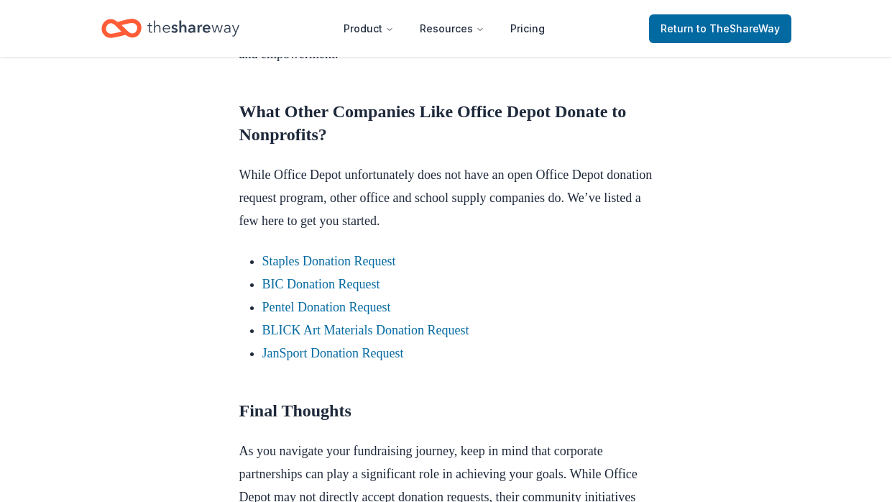
scroll to position [1107, 0]
